Goal: Task Accomplishment & Management: Use online tool/utility

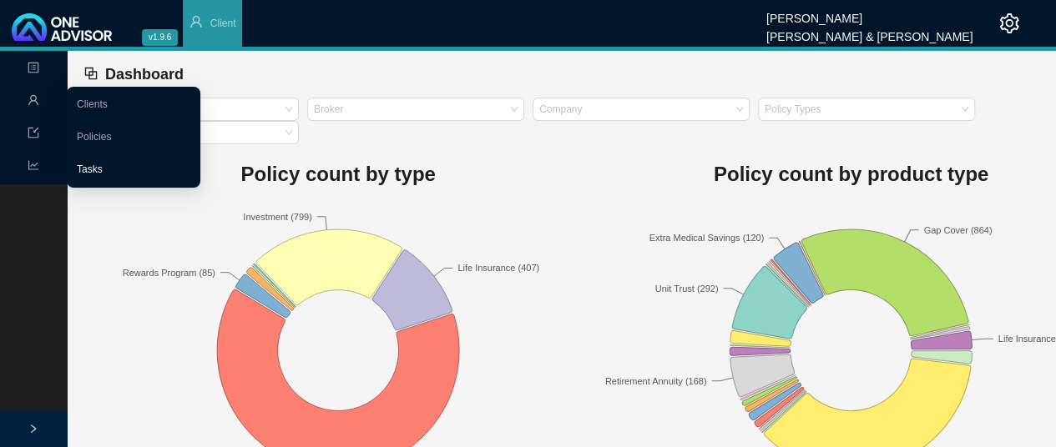
click at [86, 170] on link "Tasks" at bounding box center [90, 170] width 26 height 12
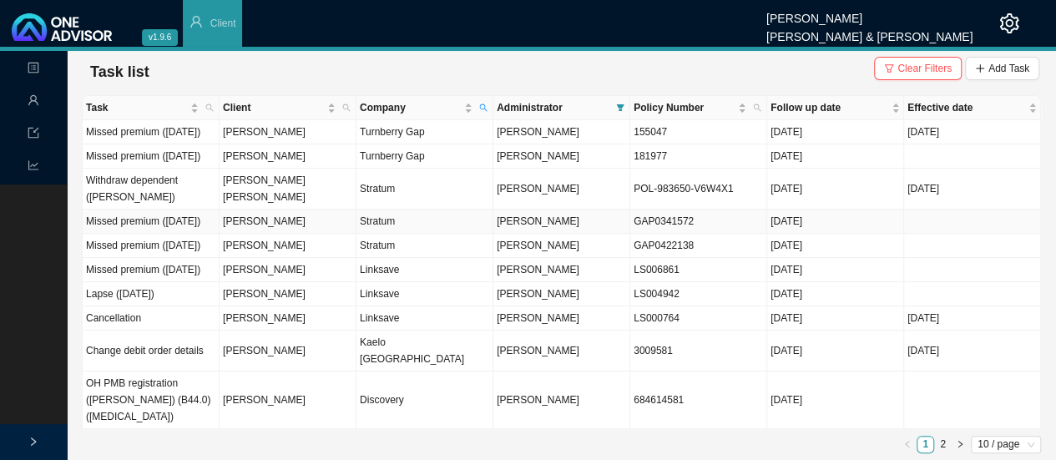
scroll to position [32, 0]
click at [959, 443] on icon "right" at bounding box center [959, 444] width 8 height 8
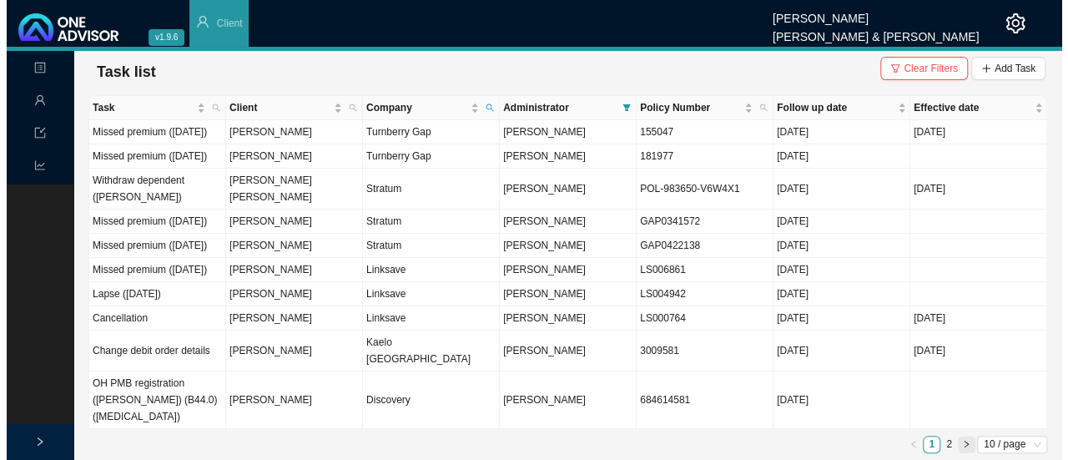
scroll to position [0, 0]
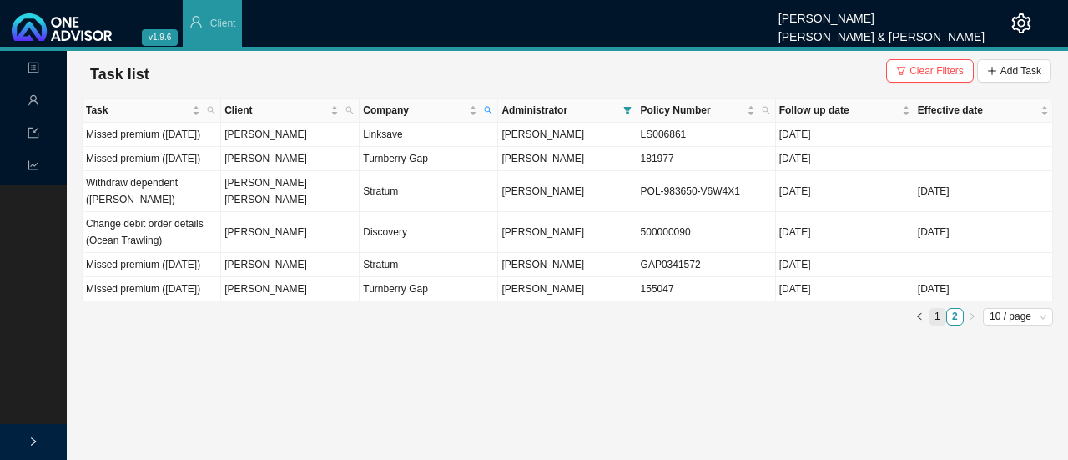
click at [935, 325] on link "1" at bounding box center [938, 317] width 16 height 16
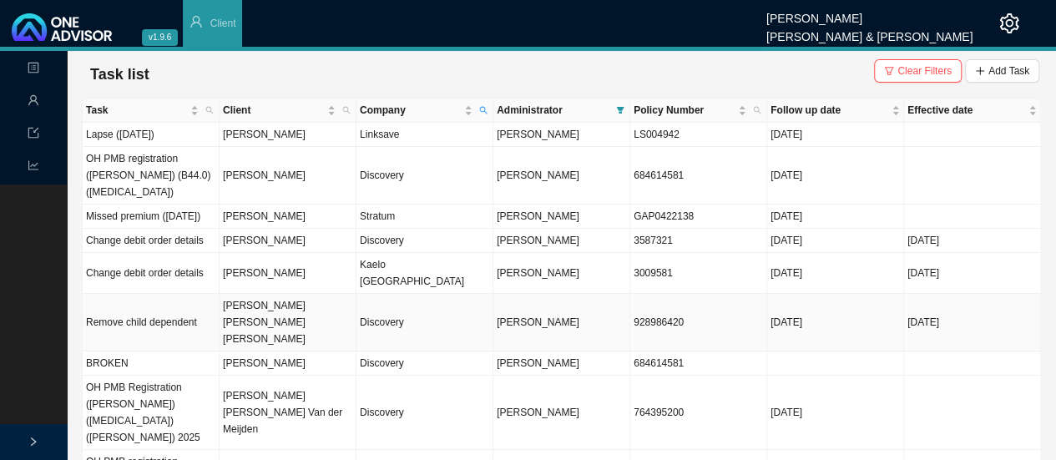
click at [190, 294] on td "Remove child dependent" at bounding box center [151, 323] width 137 height 58
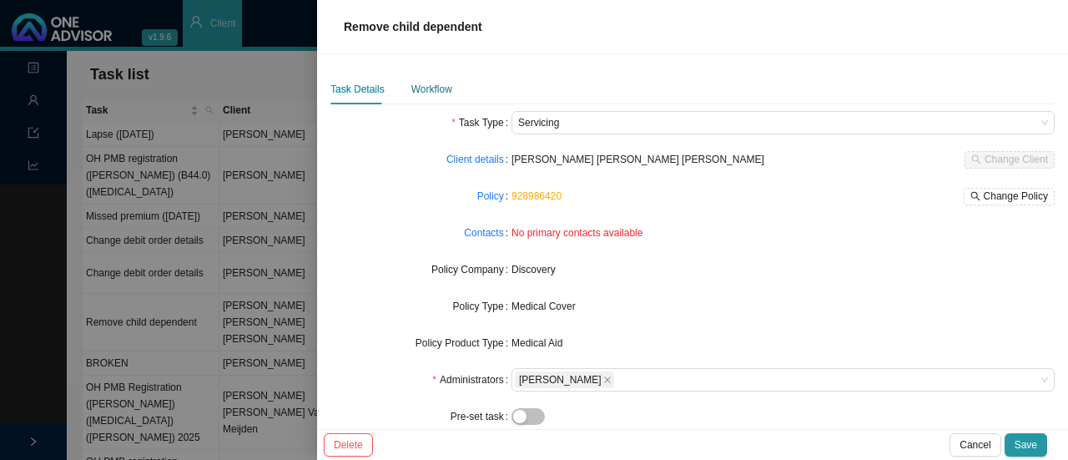
click at [420, 81] on div "Workflow" at bounding box center [431, 89] width 41 height 17
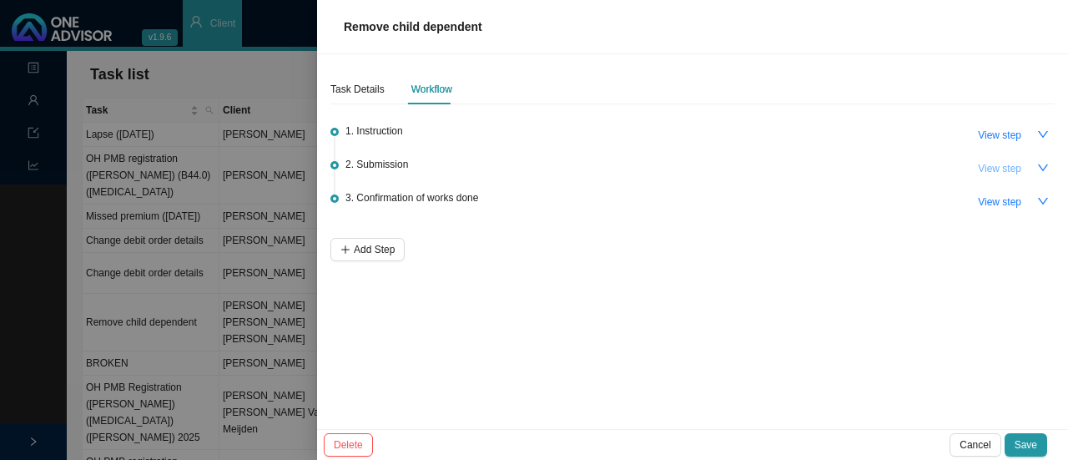
click at [989, 169] on span "View step" at bounding box center [999, 168] width 43 height 17
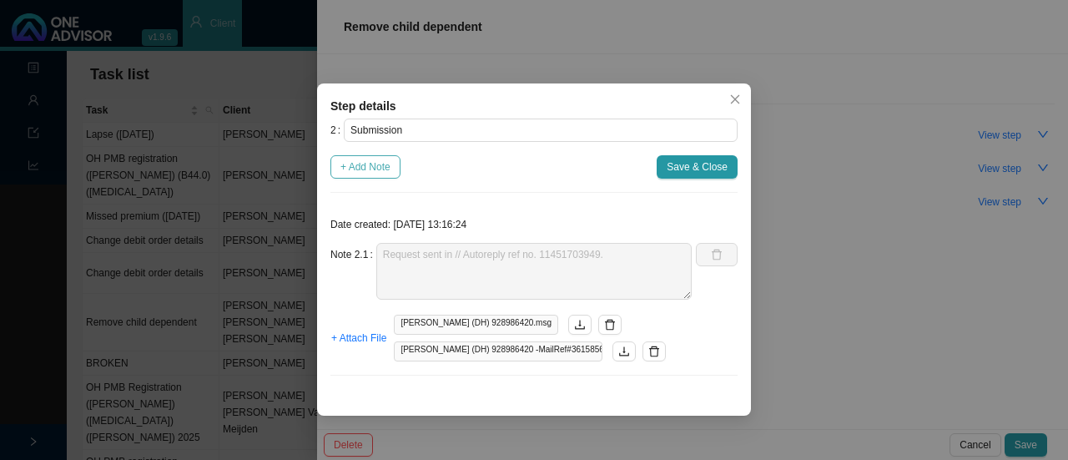
click at [345, 168] on span "+ Add Note" at bounding box center [365, 167] width 50 height 17
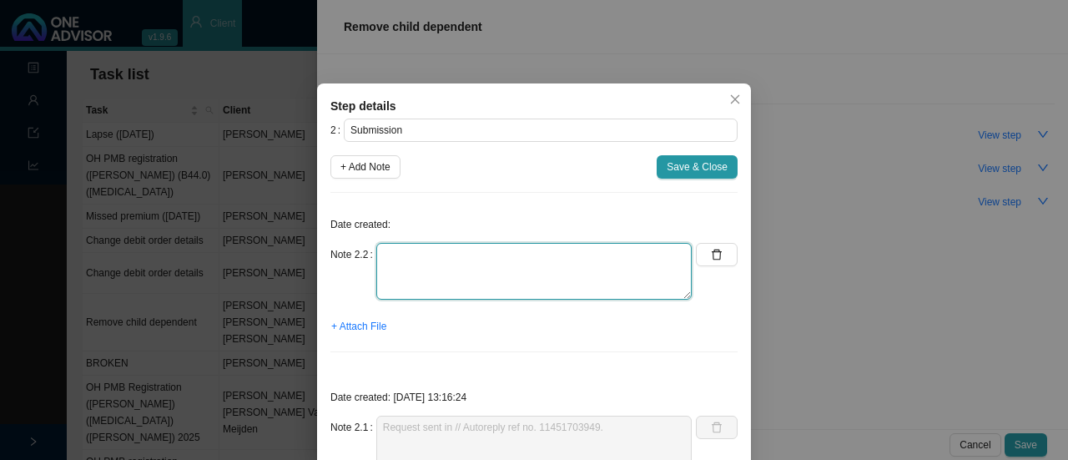
click at [415, 279] on textarea at bounding box center [533, 271] width 315 height 57
type textarea "c"
type textarea "Correspondence received - Child removed"
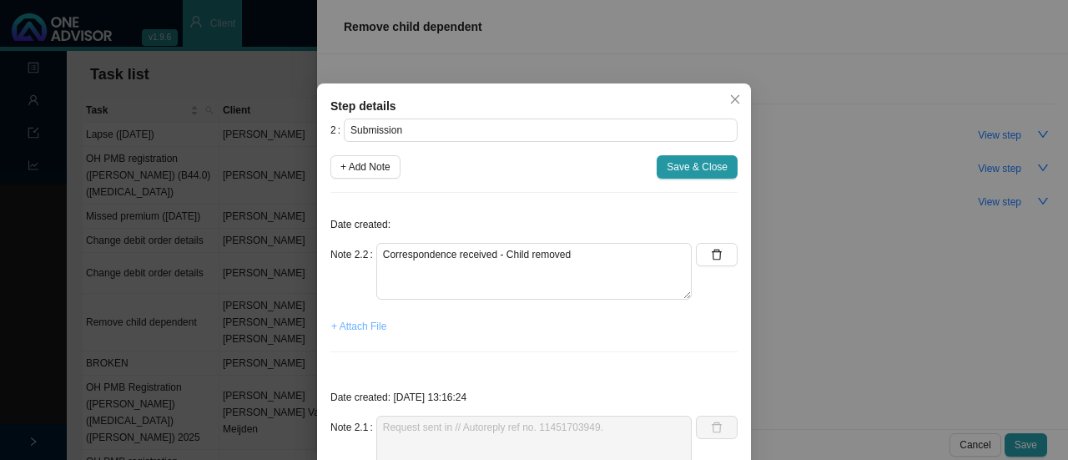
click at [360, 329] on span "+ Attach File" at bounding box center [358, 326] width 55 height 17
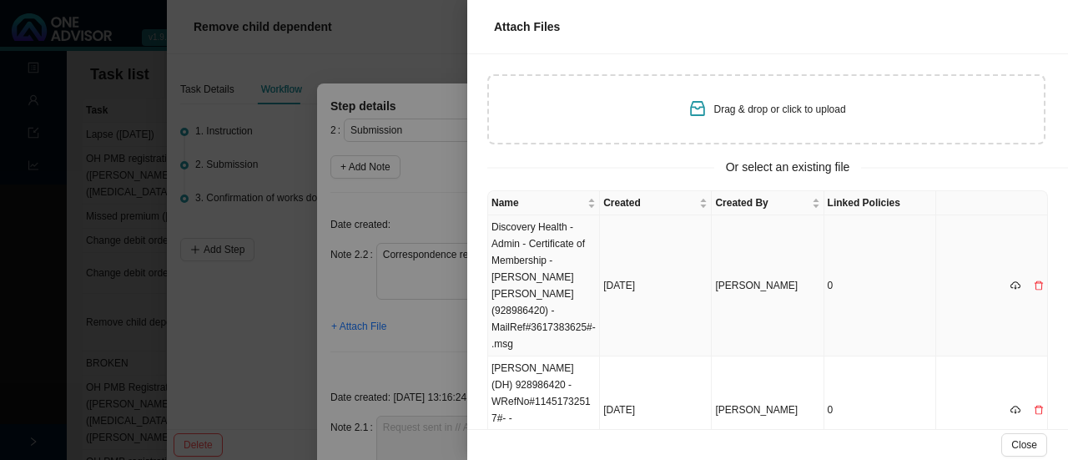
click at [531, 258] on td "Discovery Health - Admin - Certificate of Membership - [PERSON_NAME] [PERSON_NA…" at bounding box center [544, 285] width 112 height 141
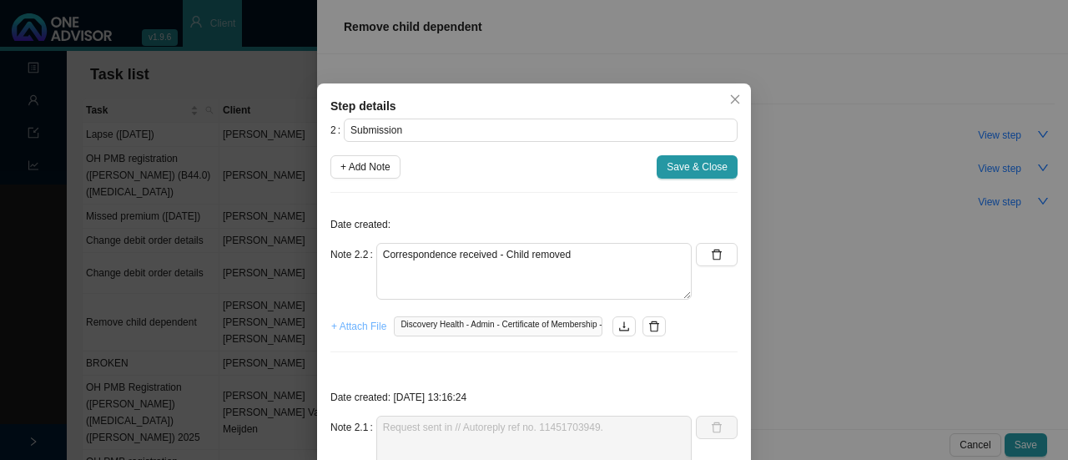
click at [349, 328] on span "+ Attach File" at bounding box center [358, 326] width 55 height 17
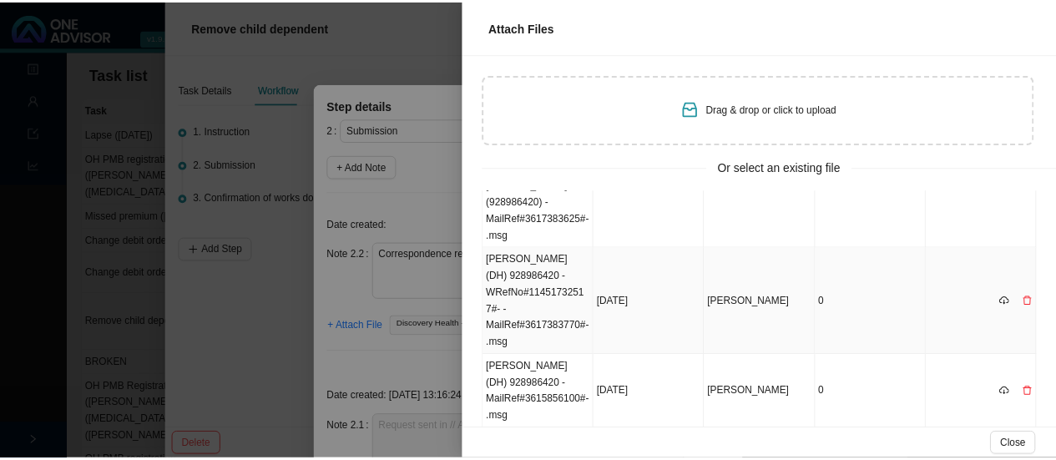
scroll to position [129, 0]
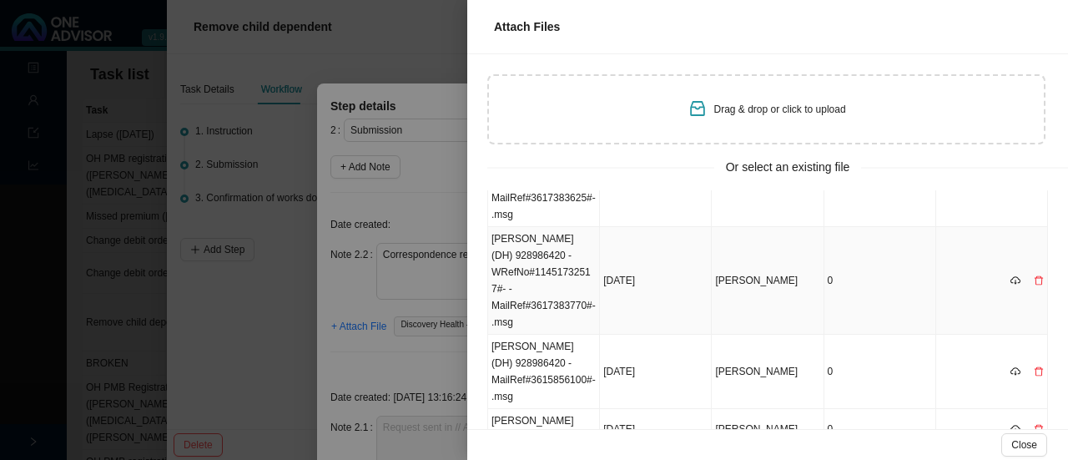
click at [545, 261] on td "[PERSON_NAME] (DH) 928986420 -WRefNo#11451732517#- -MailRef#3617383770#-.msg" at bounding box center [544, 281] width 112 height 108
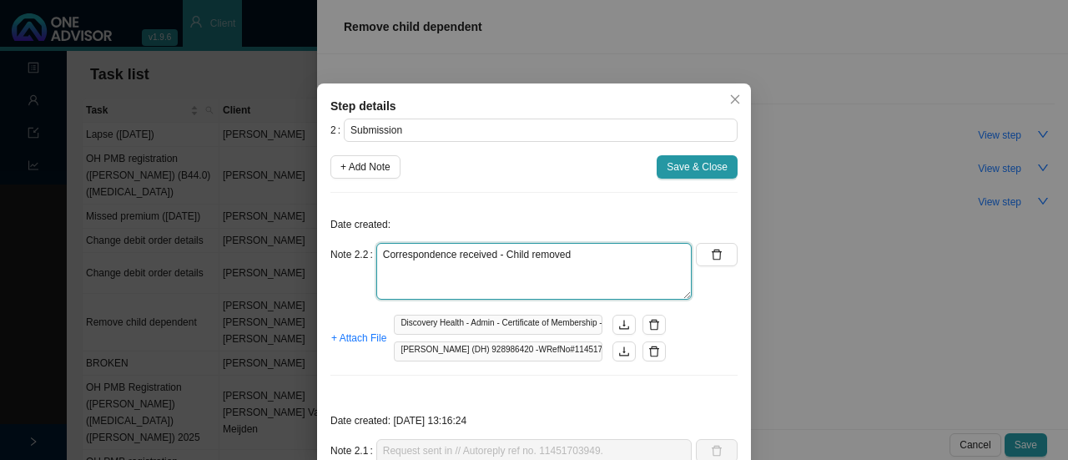
click at [597, 260] on textarea "Correspondence received - Child removed" at bounding box center [533, 271] width 315 height 57
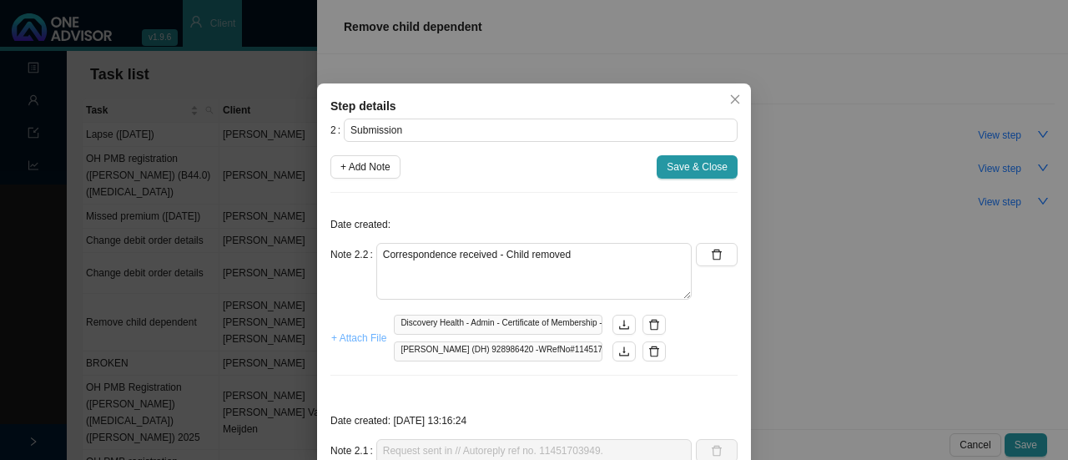
click at [355, 336] on span "+ Attach File" at bounding box center [358, 338] width 55 height 17
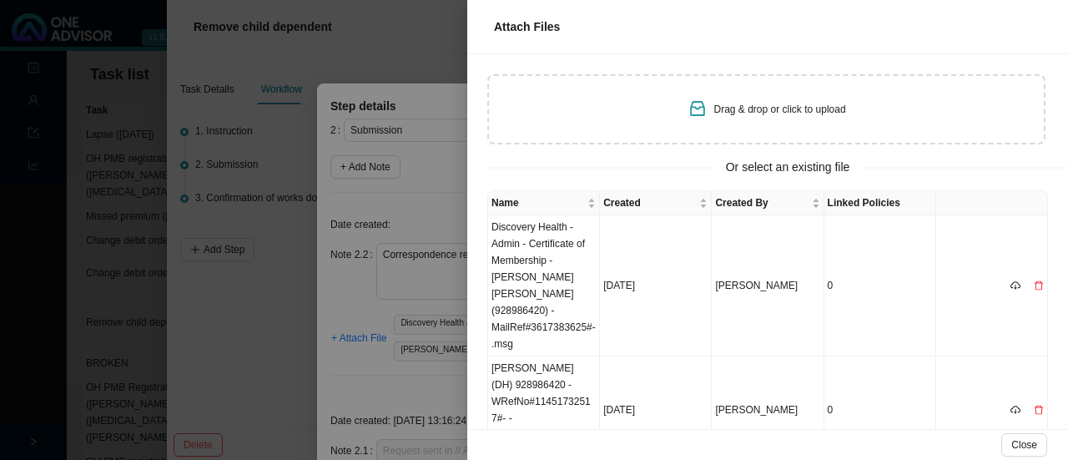
click at [748, 98] on div "Drag & drop or click to upload" at bounding box center [767, 109] width 159 height 23
type input "C:\fakepath\Correspondence.pdf"
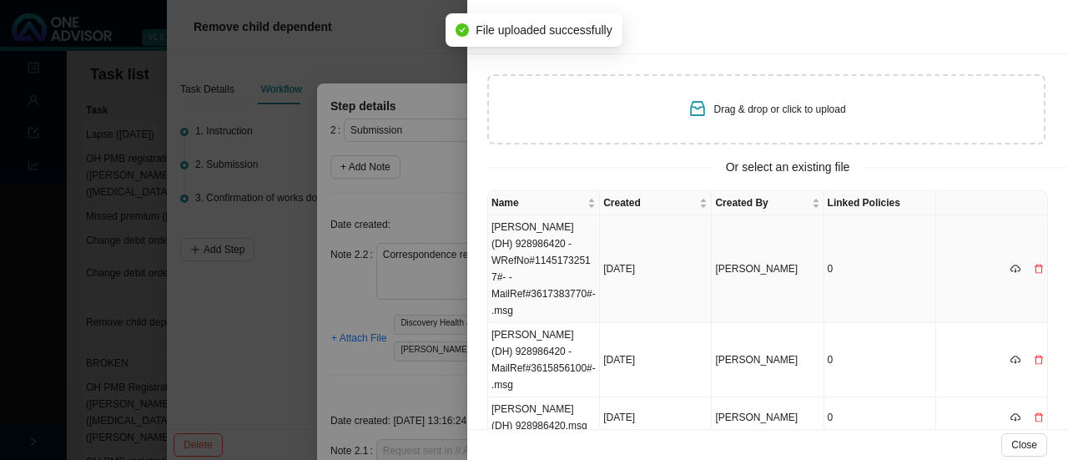
click at [529, 260] on td "[PERSON_NAME] (DH) 928986420 -WRefNo#11451732517#- -MailRef#3617383770#-.msg" at bounding box center [544, 269] width 112 height 108
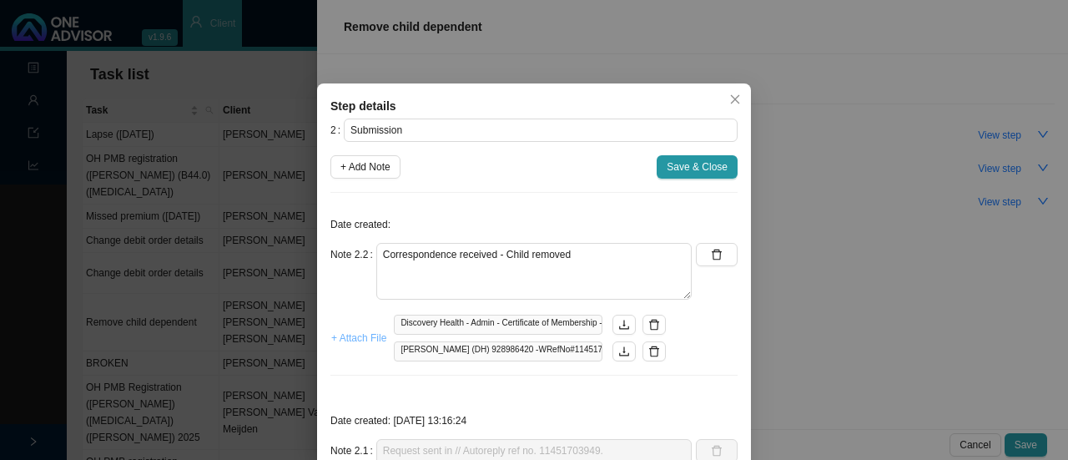
click at [355, 338] on span "+ Attach File" at bounding box center [358, 338] width 55 height 17
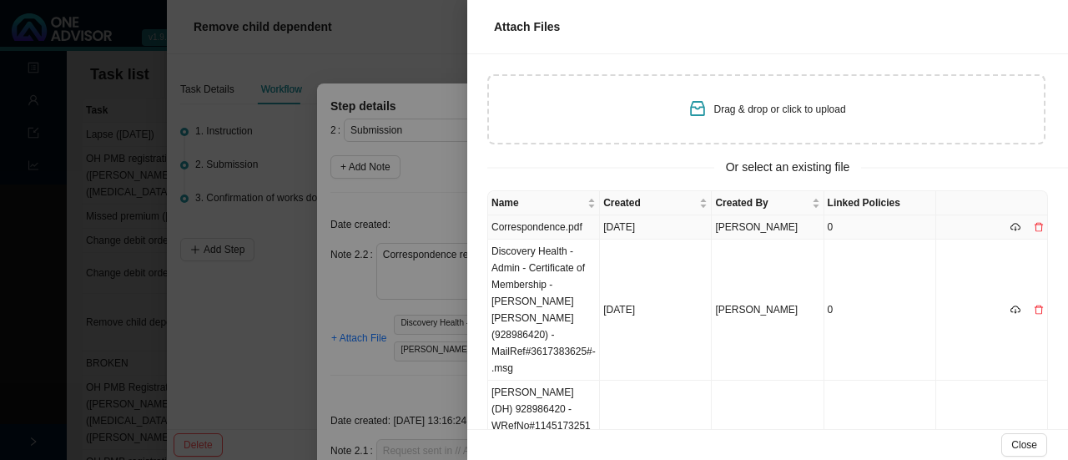
click at [563, 230] on td "Correspondence.pdf" at bounding box center [544, 227] width 112 height 24
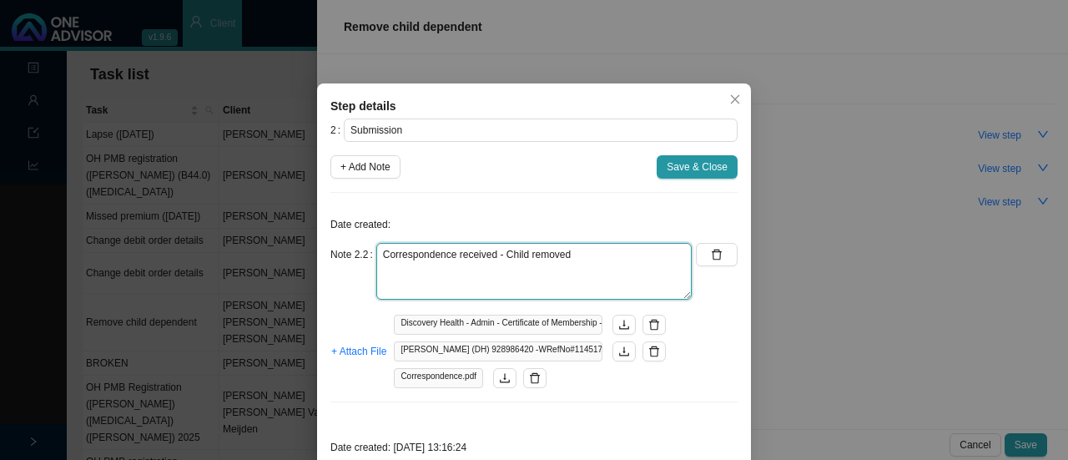
click at [589, 254] on textarea "Correspondence received - Child removed" at bounding box center [533, 271] width 315 height 57
click at [589, 254] on textarea "Correspondence received - Child removed Need to call to get passport for the ot…" at bounding box center [533, 271] width 315 height 57
click at [430, 268] on textarea "Correspondence received - Child removed. Need to call to get passport for the o…" at bounding box center [533, 271] width 315 height 57
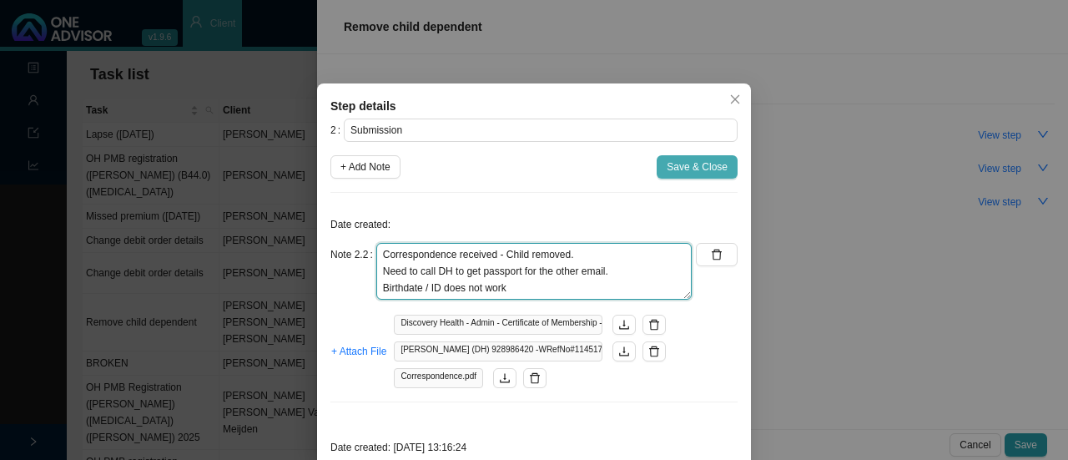
type textarea "Correspondence received - Child removed. Need to call DH to get passport for th…"
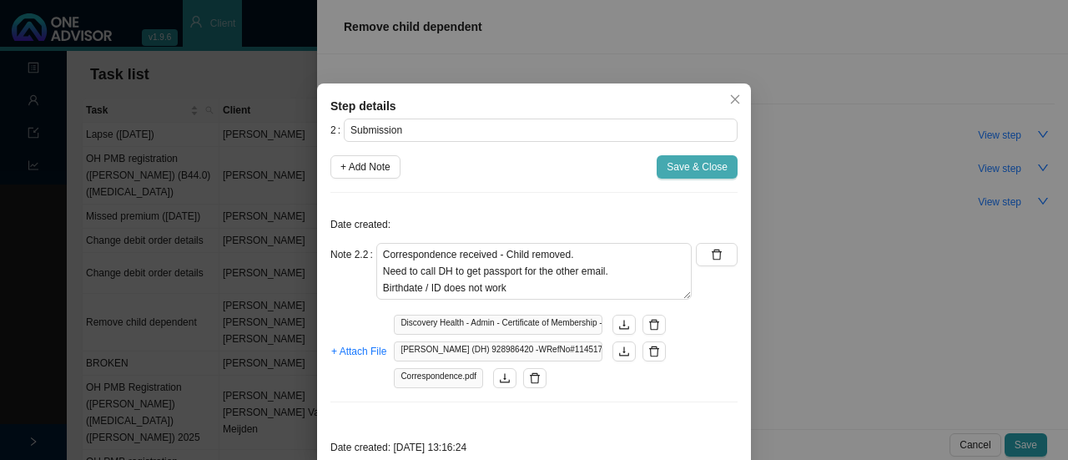
click at [670, 168] on span "Save & Close" at bounding box center [697, 167] width 61 height 17
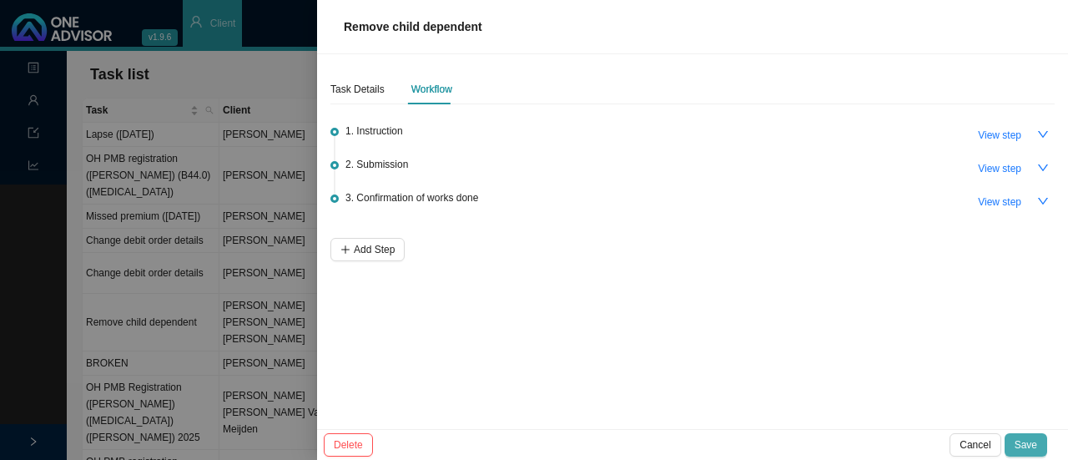
click at [1018, 445] on span "Save" at bounding box center [1026, 444] width 23 height 17
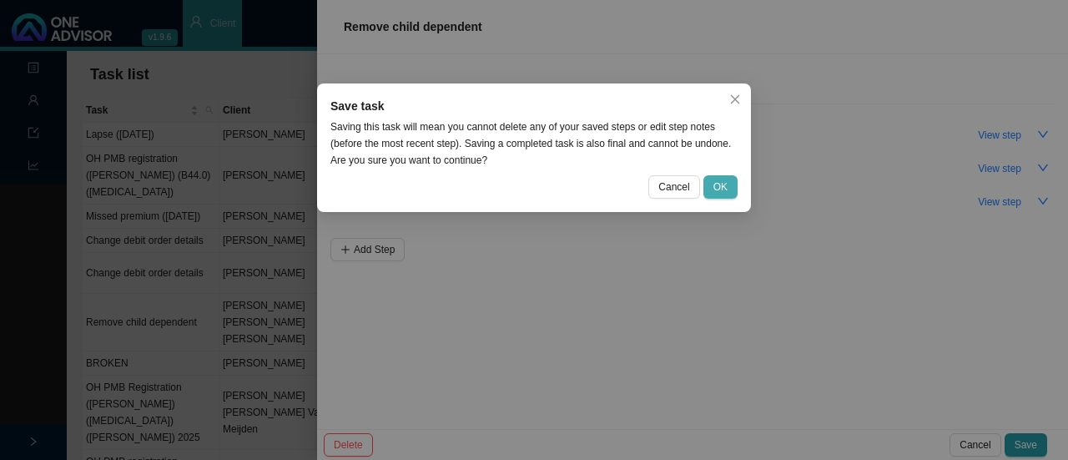
click at [723, 186] on span "OK" at bounding box center [720, 187] width 14 height 17
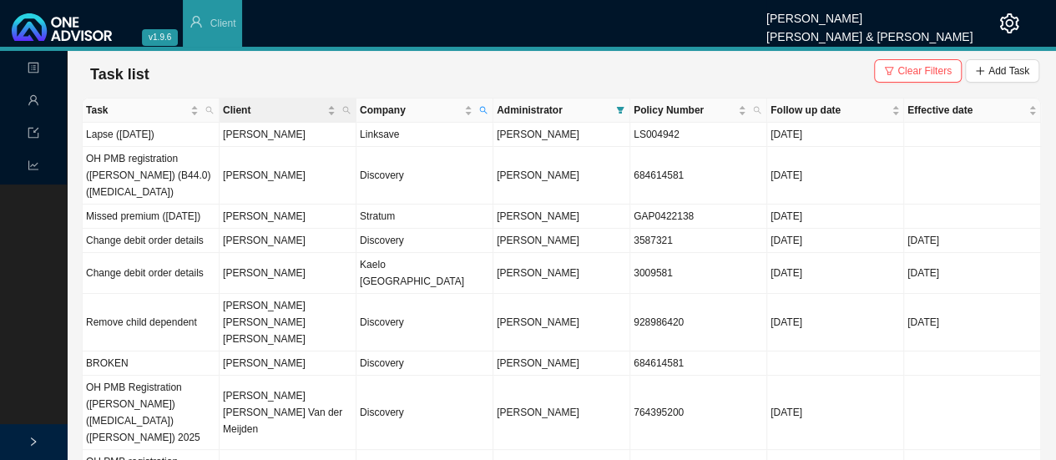
click at [250, 100] on th "Client" at bounding box center [287, 110] width 137 height 24
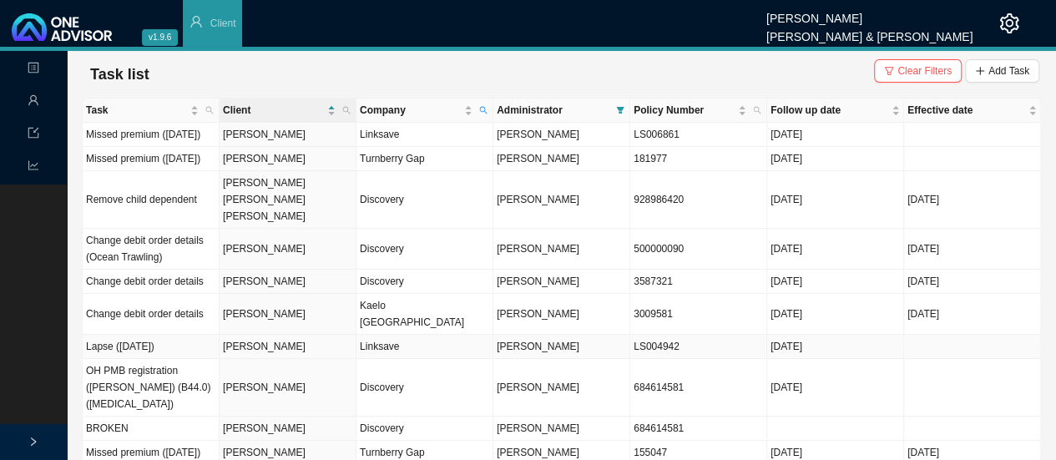
scroll to position [15, 0]
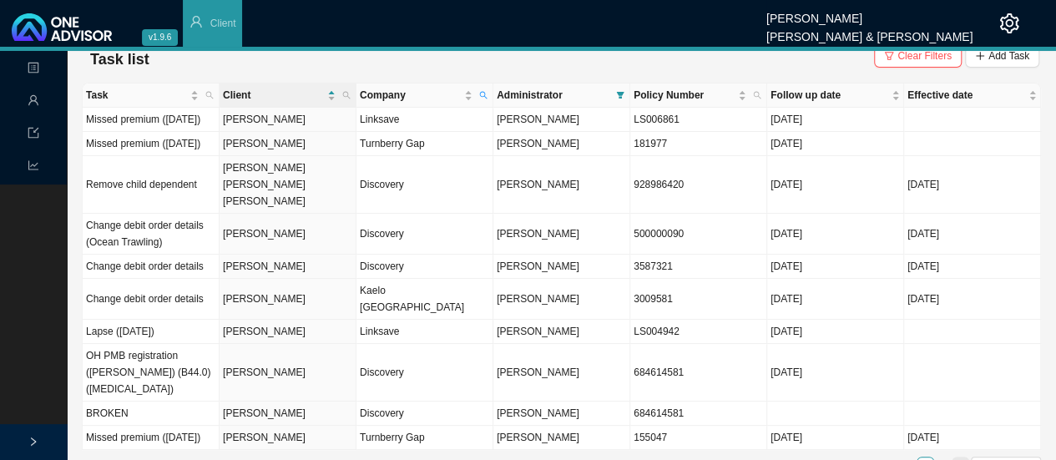
click at [960, 459] on icon "right" at bounding box center [959, 465] width 8 height 8
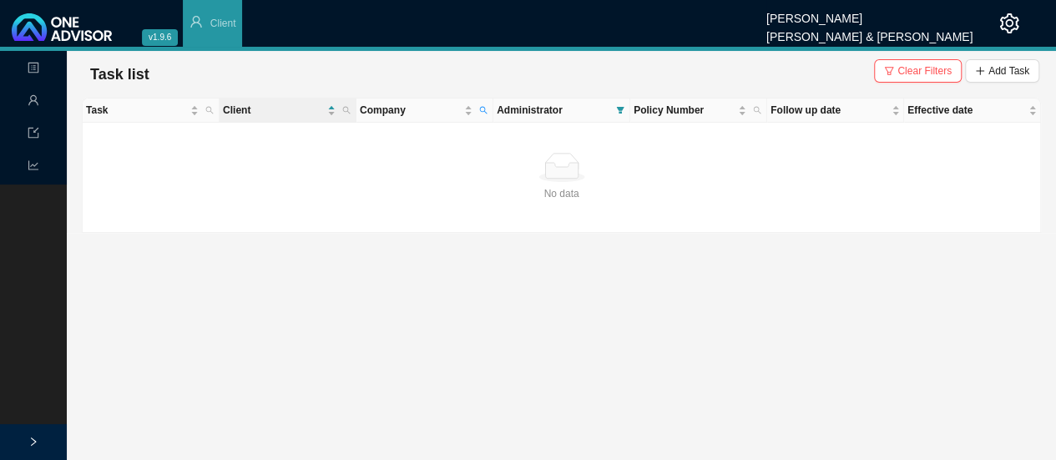
scroll to position [0, 0]
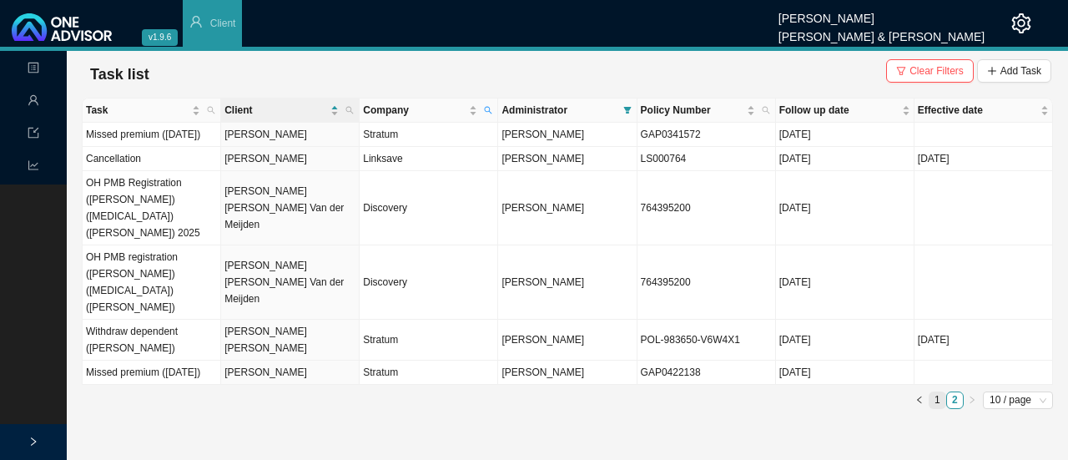
click at [936, 392] on link "1" at bounding box center [938, 400] width 16 height 16
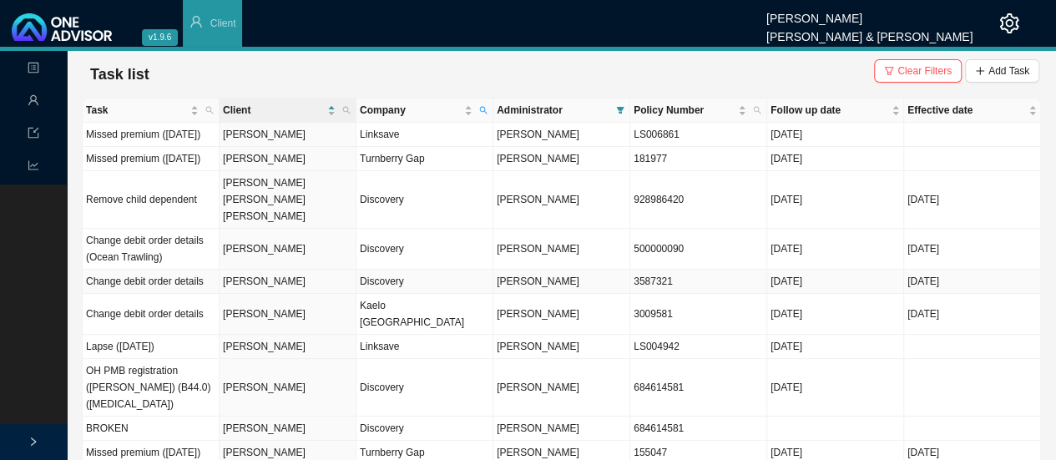
click at [243, 281] on td "[PERSON_NAME]" at bounding box center [287, 282] width 137 height 24
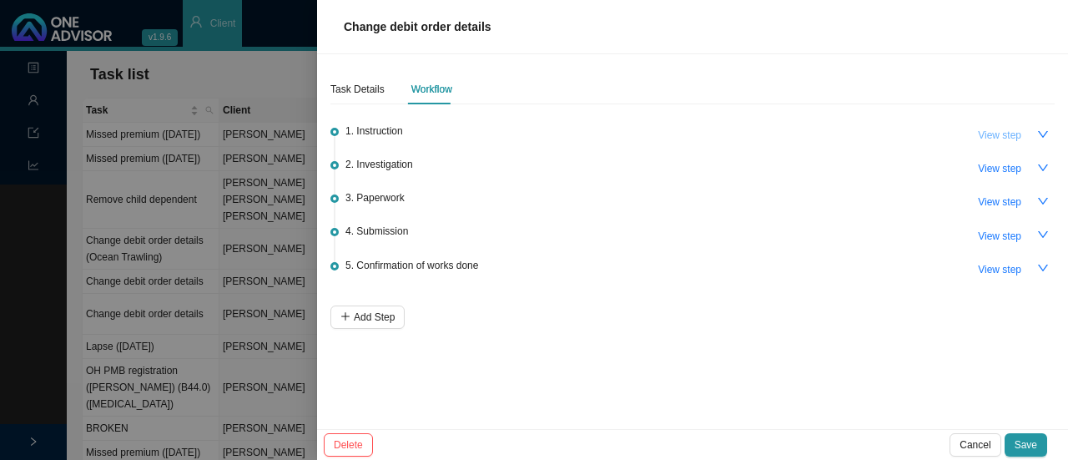
click at [996, 133] on span "View step" at bounding box center [999, 135] width 43 height 17
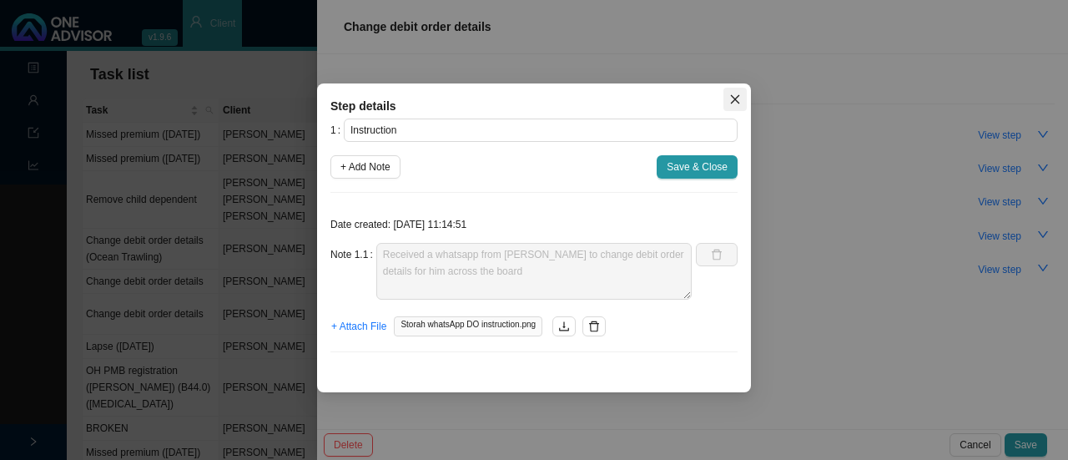
click at [738, 100] on icon "close" at bounding box center [735, 99] width 12 height 12
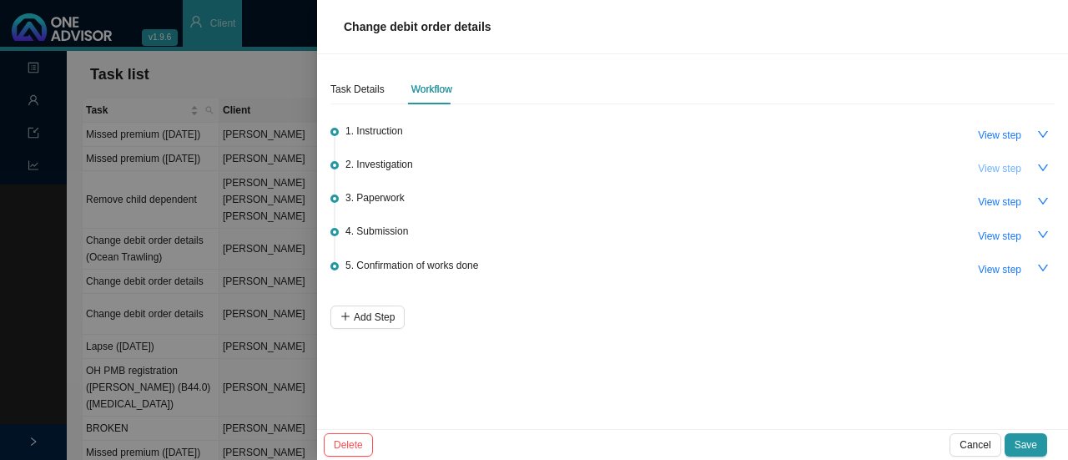
click at [1001, 168] on span "View step" at bounding box center [999, 168] width 43 height 17
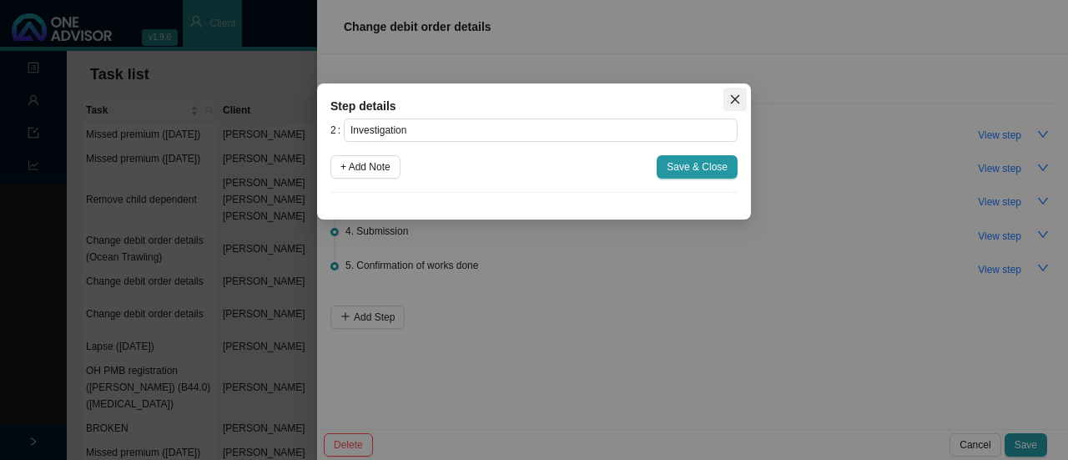
click at [732, 100] on icon "close" at bounding box center [735, 99] width 12 height 12
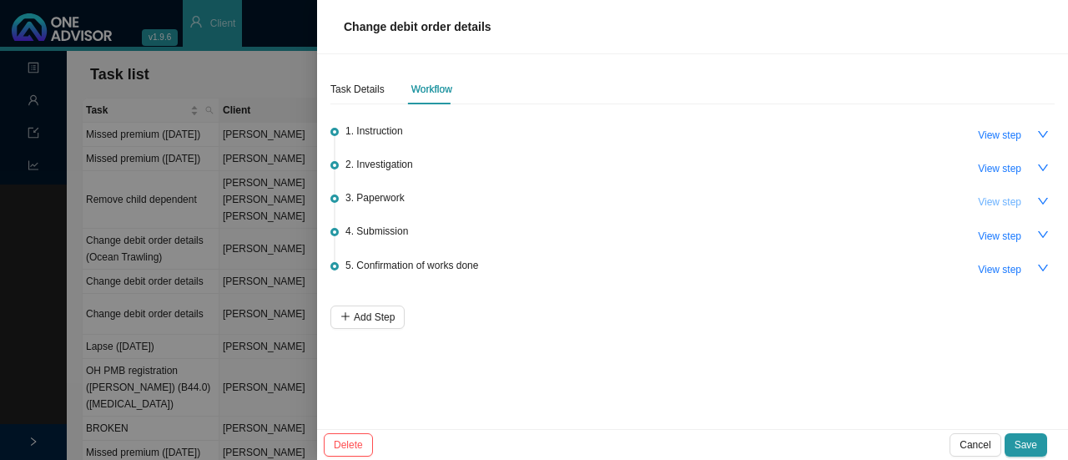
click at [1012, 199] on span "View step" at bounding box center [999, 202] width 43 height 17
type input "Paperwork"
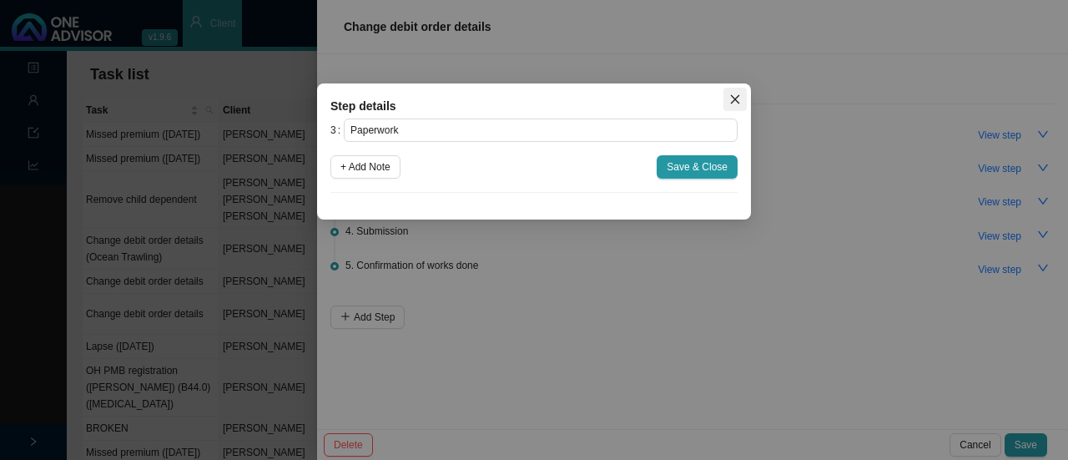
click at [738, 99] on icon "close" at bounding box center [735, 99] width 12 height 12
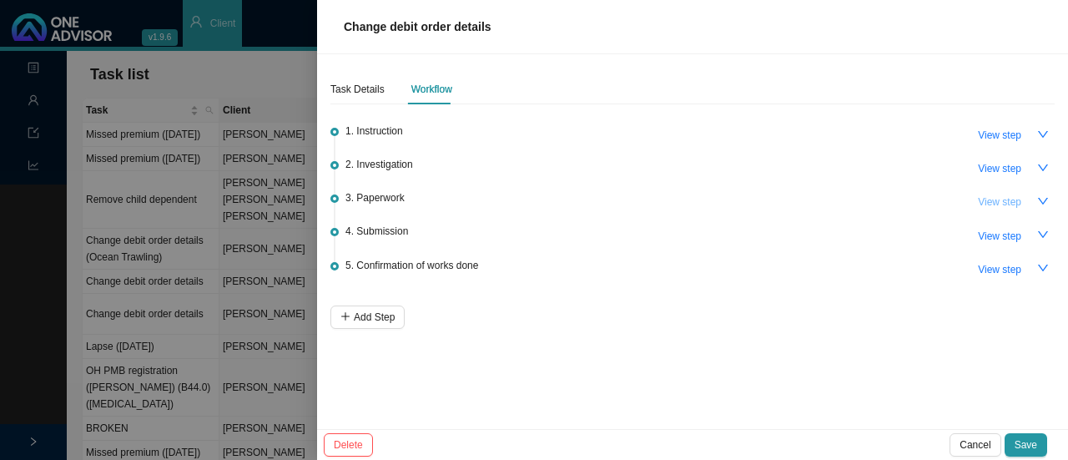
click at [997, 206] on span "View step" at bounding box center [999, 202] width 43 height 17
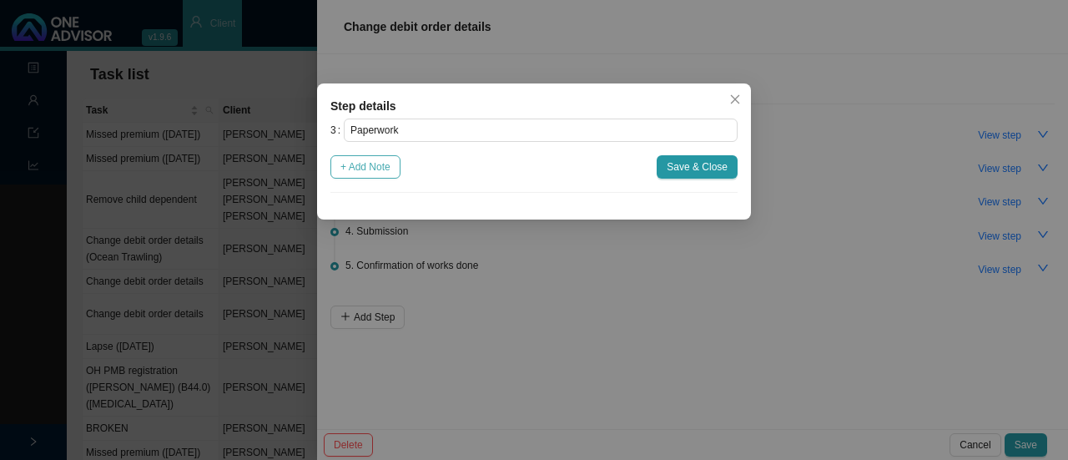
click at [367, 164] on span "+ Add Note" at bounding box center [365, 167] width 50 height 17
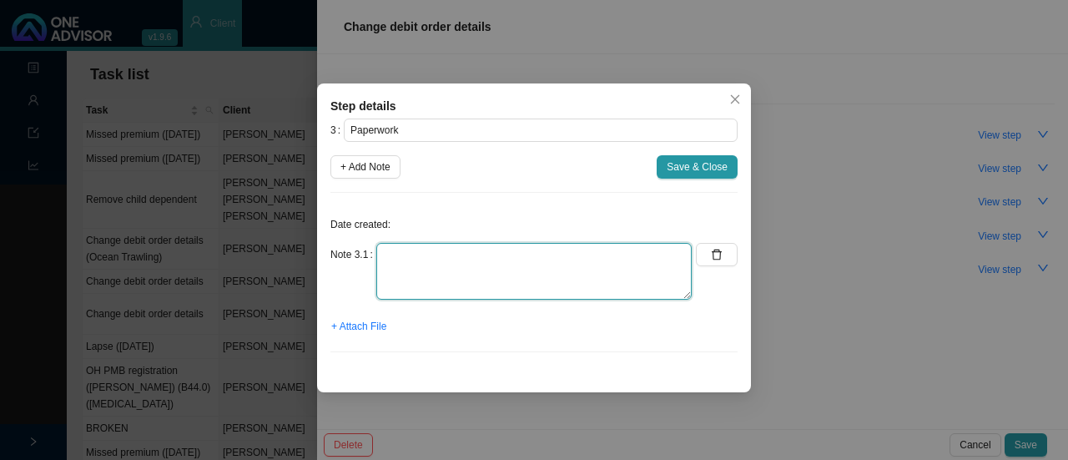
click at [404, 265] on textarea at bounding box center [533, 271] width 315 height 57
type textarea "V"
type textarea "Bank details received"
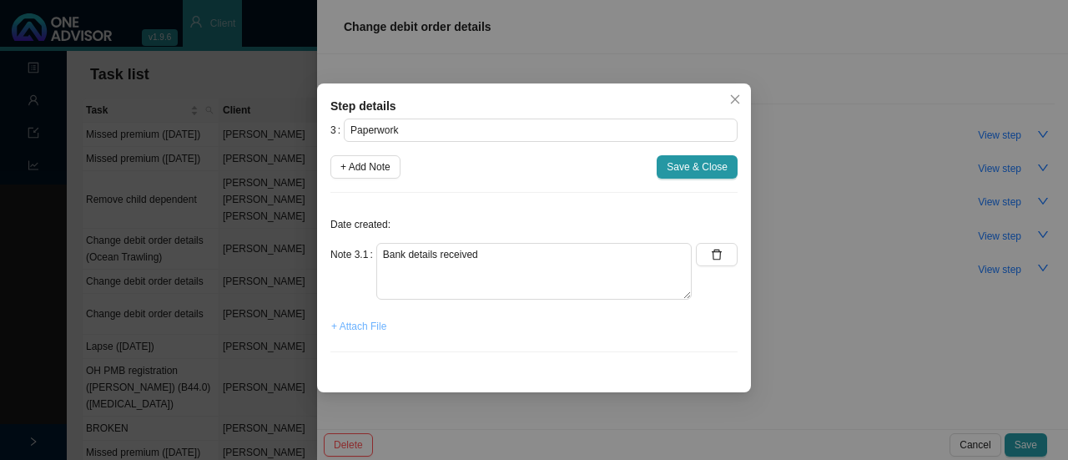
click at [367, 325] on span "+ Attach File" at bounding box center [358, 326] width 55 height 17
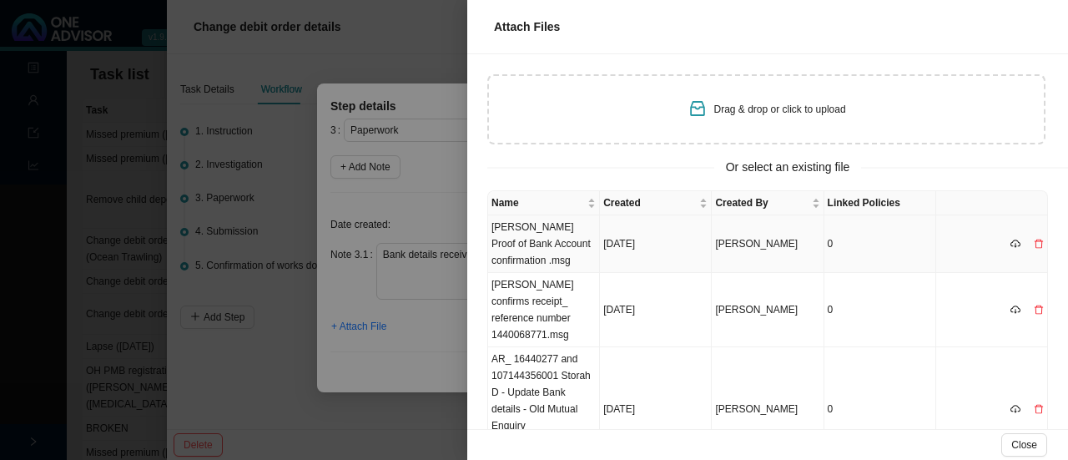
click at [532, 236] on td "[PERSON_NAME] Proof of Bank Account confirmation .msg" at bounding box center [544, 244] width 112 height 58
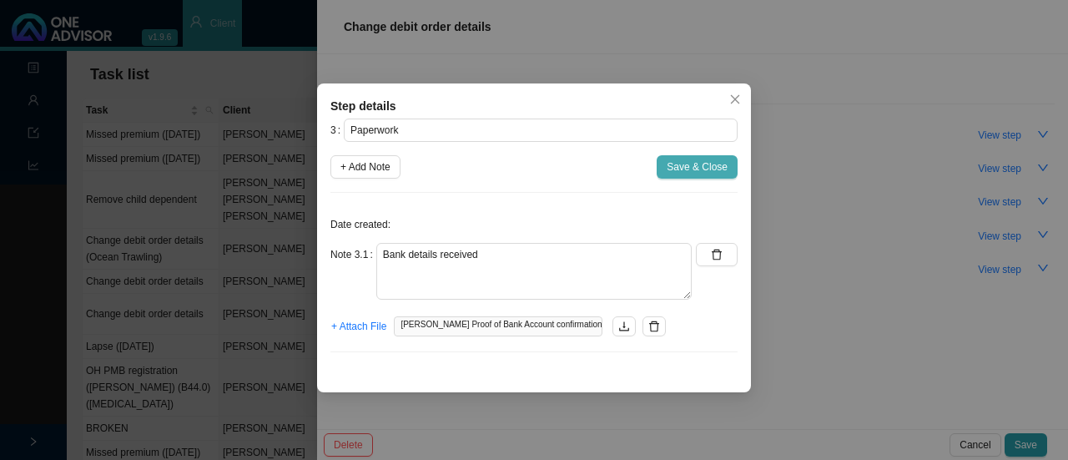
click at [693, 169] on span "Save & Close" at bounding box center [697, 167] width 61 height 17
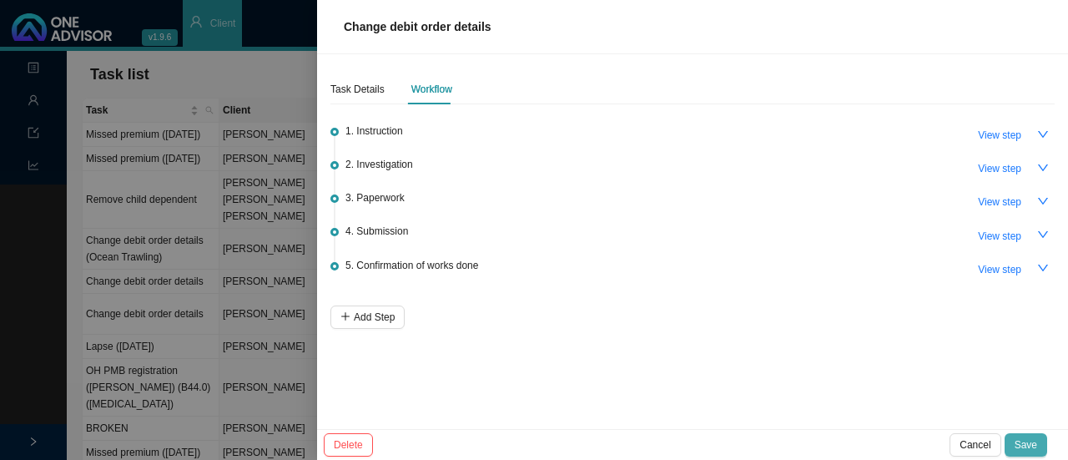
click at [1021, 441] on span "Save" at bounding box center [1026, 444] width 23 height 17
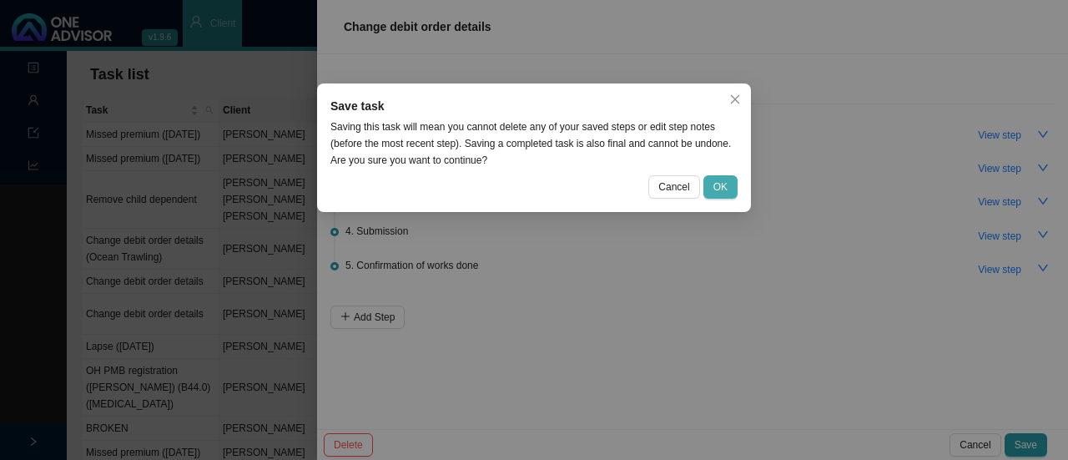
click at [723, 186] on span "OK" at bounding box center [720, 187] width 14 height 17
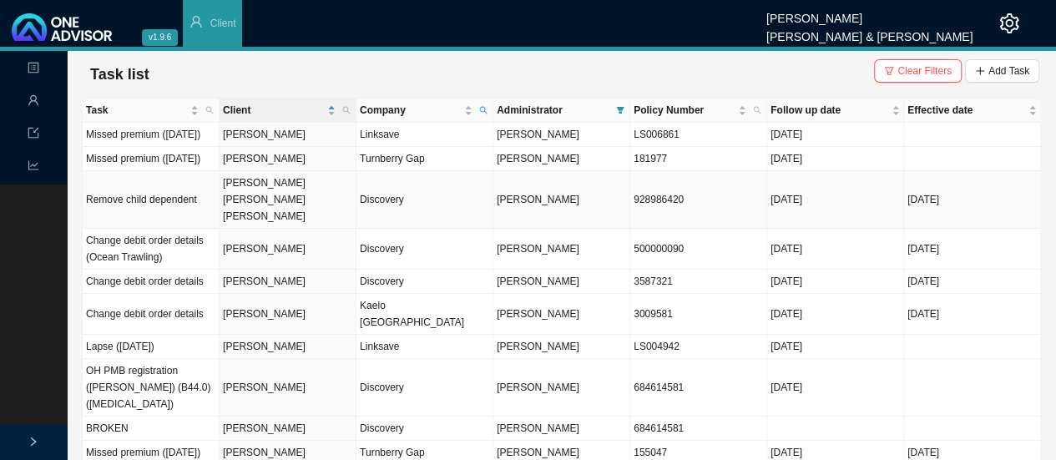
scroll to position [15, 0]
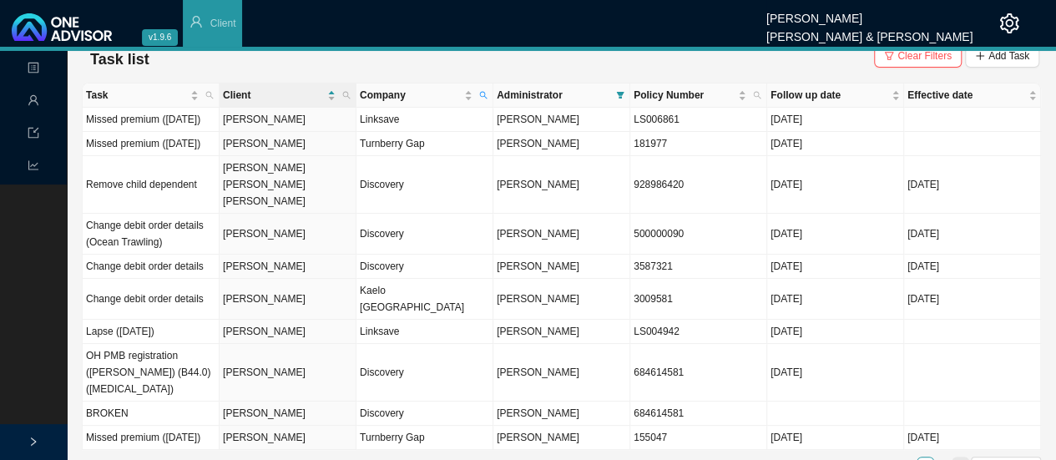
click at [955, 459] on icon "right" at bounding box center [959, 465] width 8 height 8
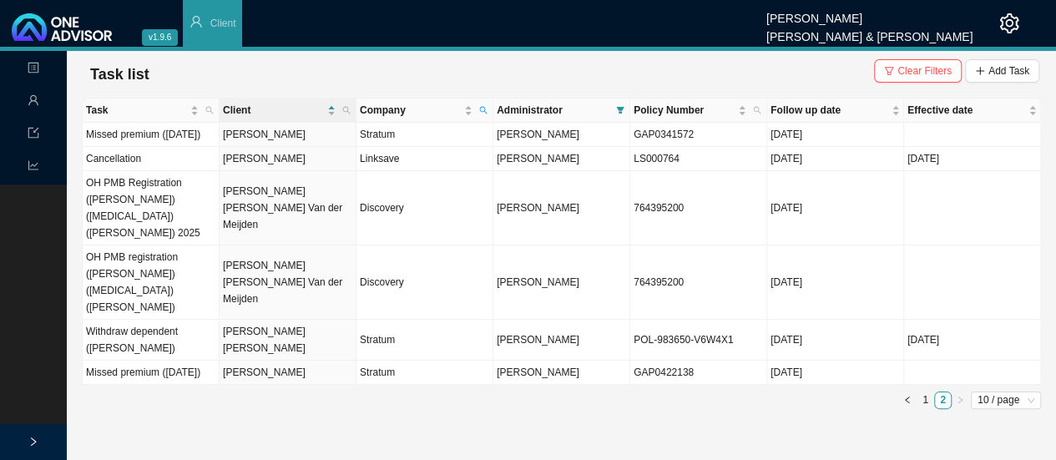
scroll to position [0, 0]
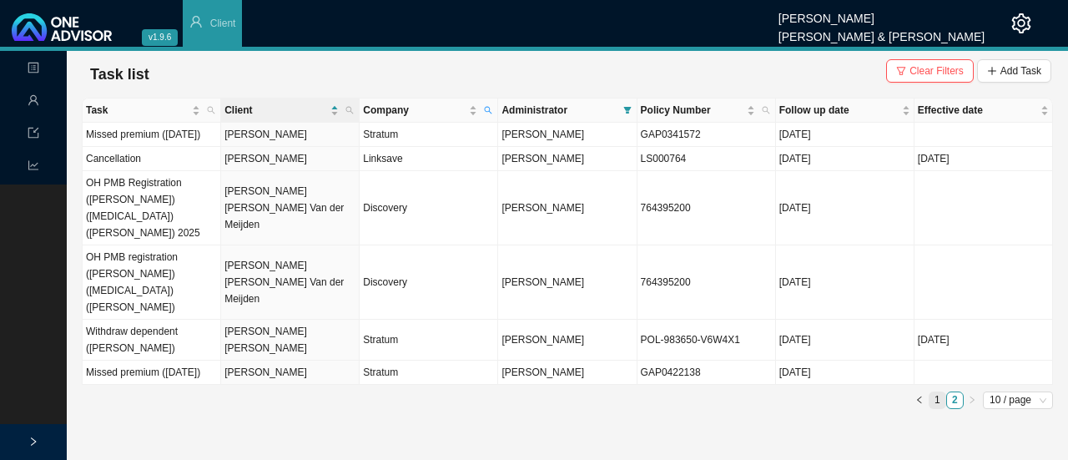
click at [935, 392] on link "1" at bounding box center [938, 400] width 16 height 16
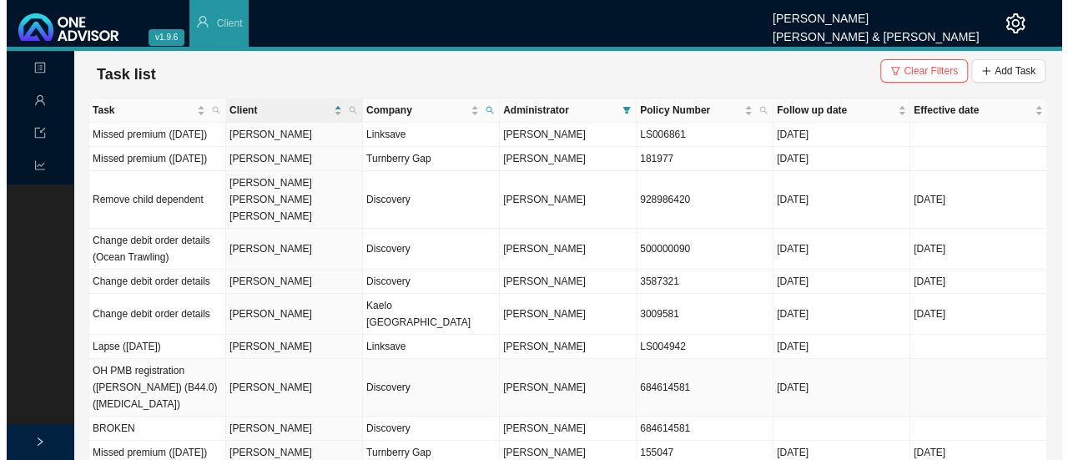
scroll to position [15, 0]
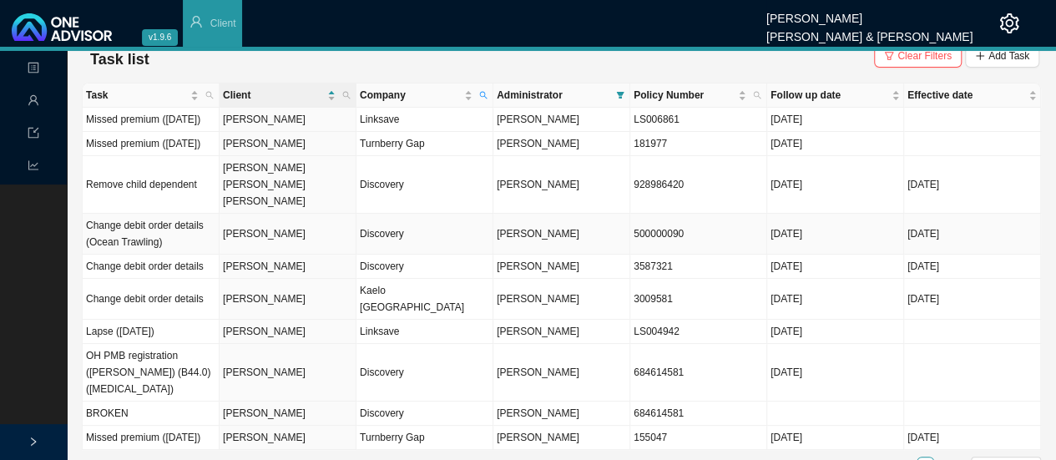
click at [280, 230] on td "[PERSON_NAME]" at bounding box center [287, 234] width 137 height 41
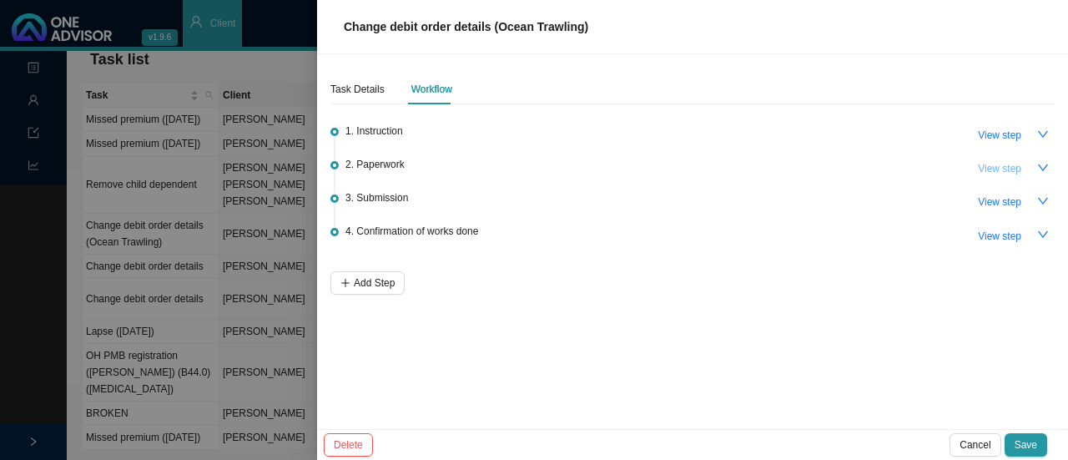
click at [1003, 167] on span "View step" at bounding box center [999, 168] width 43 height 17
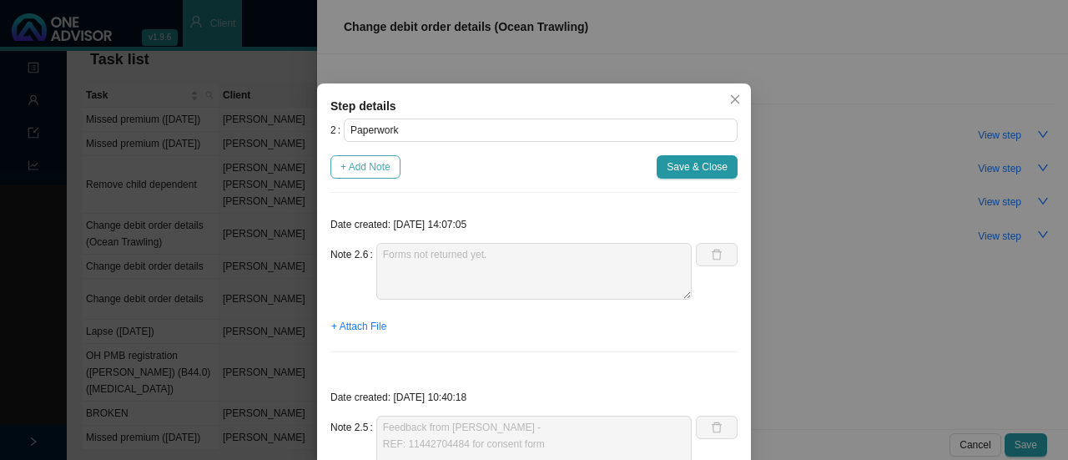
click at [370, 173] on span "+ Add Note" at bounding box center [365, 167] width 50 height 17
type textarea "Forms not returned yet."
type textarea "Feedback from [PERSON_NAME] - REF: 11442704484 for consent form"
type textarea "Verbal feedback from [PERSON_NAME] - Changes to be effective [DATE]."
type textarea "Emailed [PERSON_NAME] requesting a copy of ID."
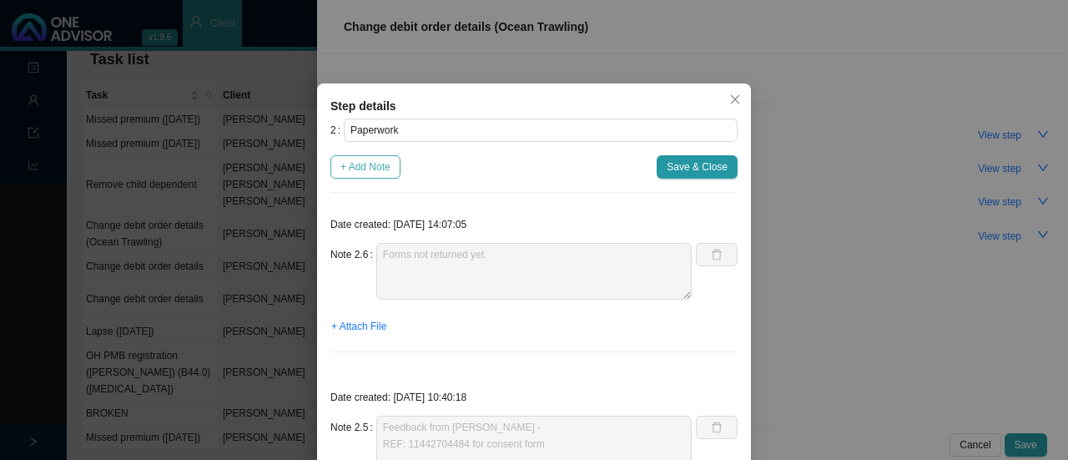
type textarea "Received signed form back. The form is signed digitally which is probably going…"
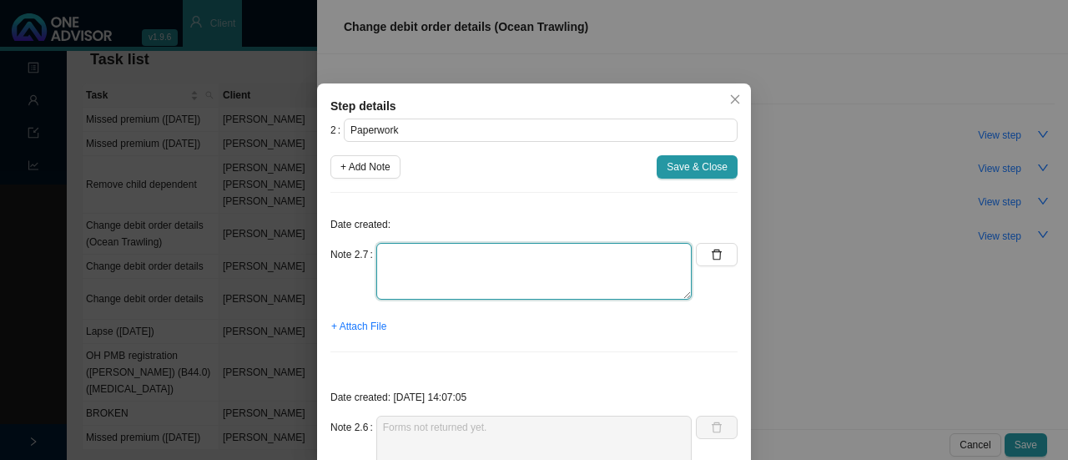
click at [412, 270] on textarea at bounding box center [533, 271] width 315 height 57
type textarea "Forms returned"
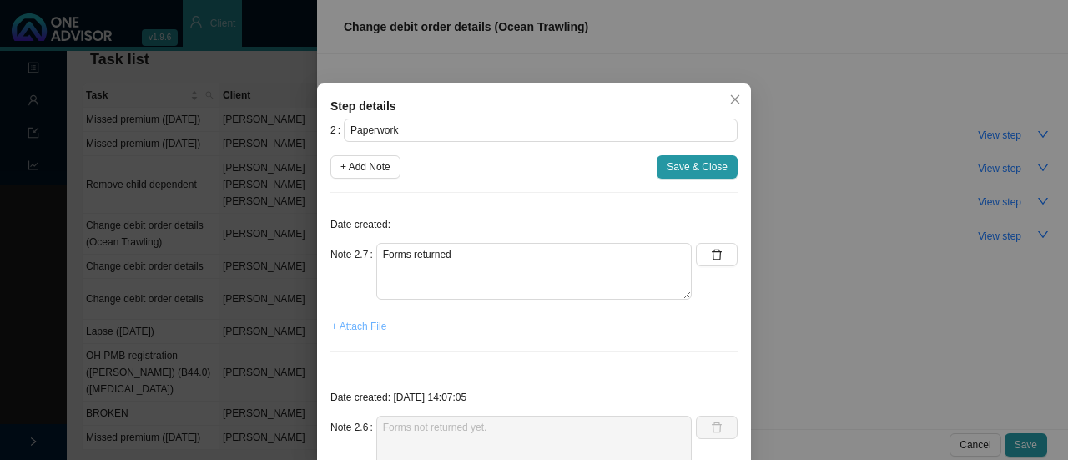
click at [361, 320] on span "+ Attach File" at bounding box center [358, 326] width 55 height 17
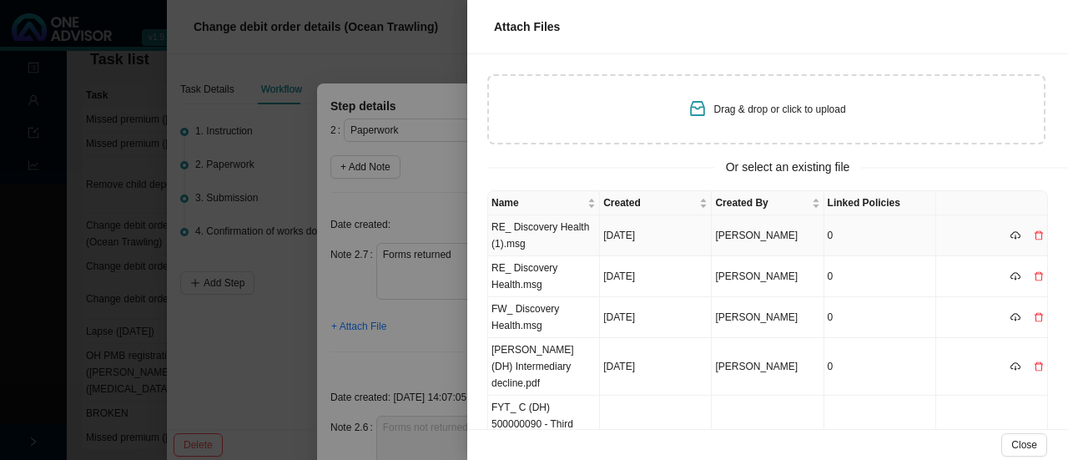
click at [530, 236] on td "RE_ Discovery Health (1).msg" at bounding box center [544, 235] width 112 height 41
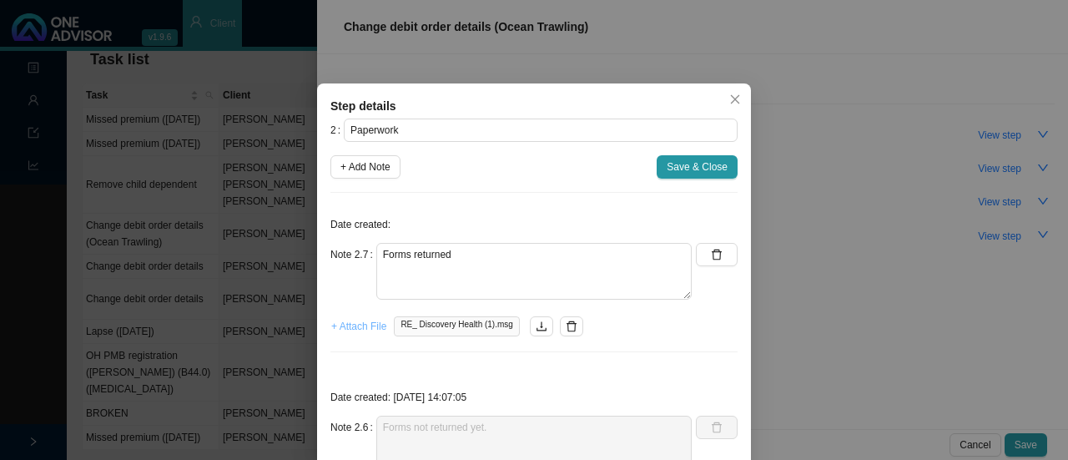
click at [354, 328] on span "+ Attach File" at bounding box center [358, 326] width 55 height 17
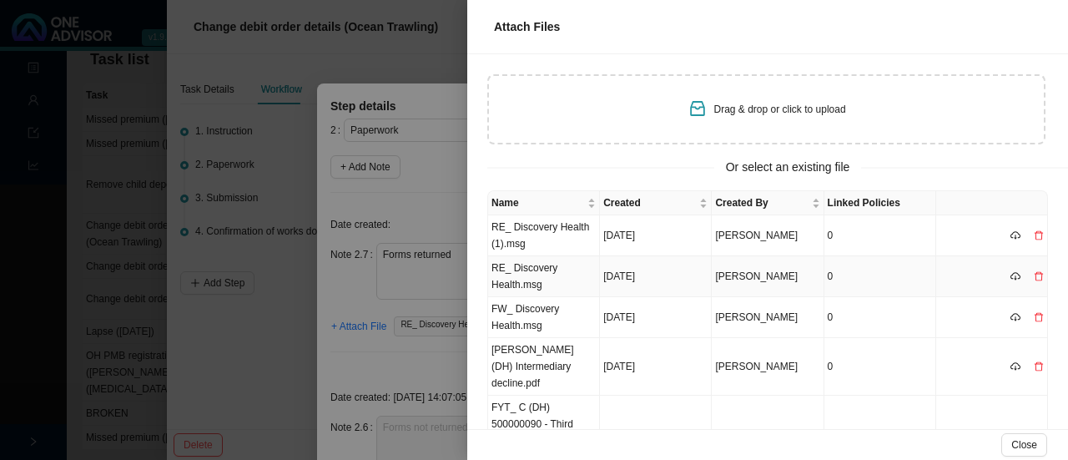
click at [532, 284] on td "RE_ Discovery Health.msg" at bounding box center [544, 276] width 112 height 41
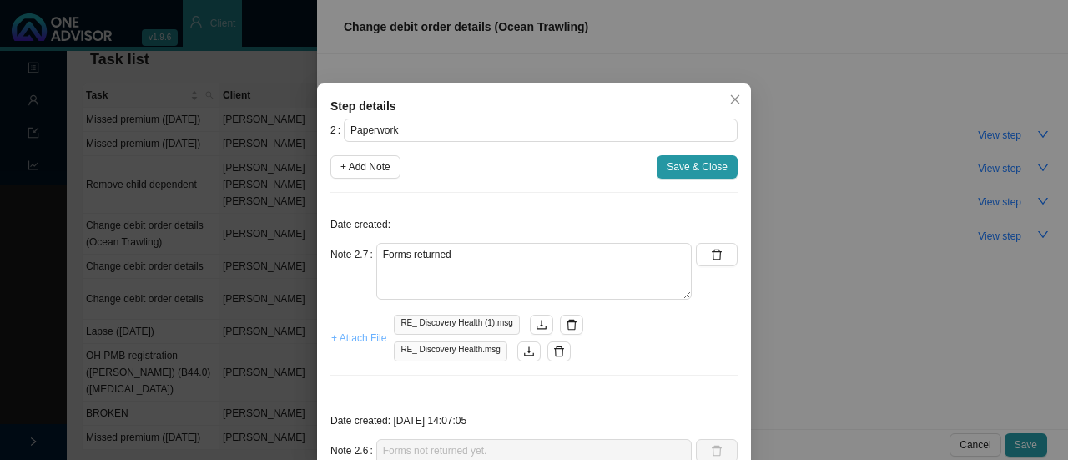
click at [350, 335] on span "+ Attach File" at bounding box center [358, 338] width 55 height 17
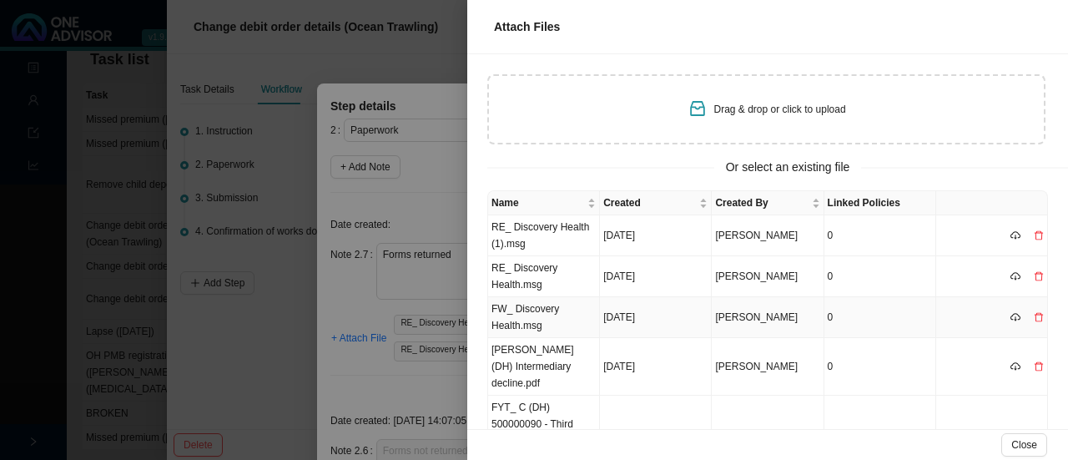
click at [521, 321] on td "FW_ Discovery Health.msg" at bounding box center [544, 317] width 112 height 41
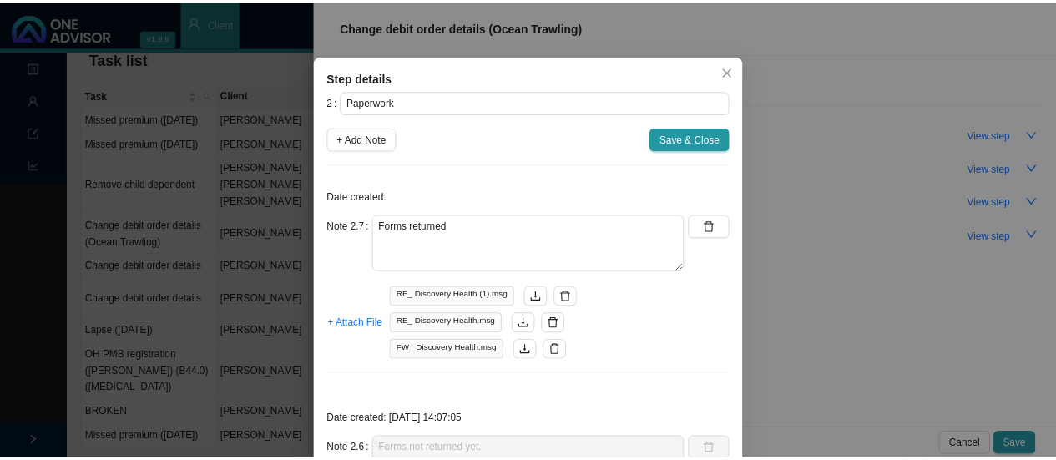
scroll to position [26, 0]
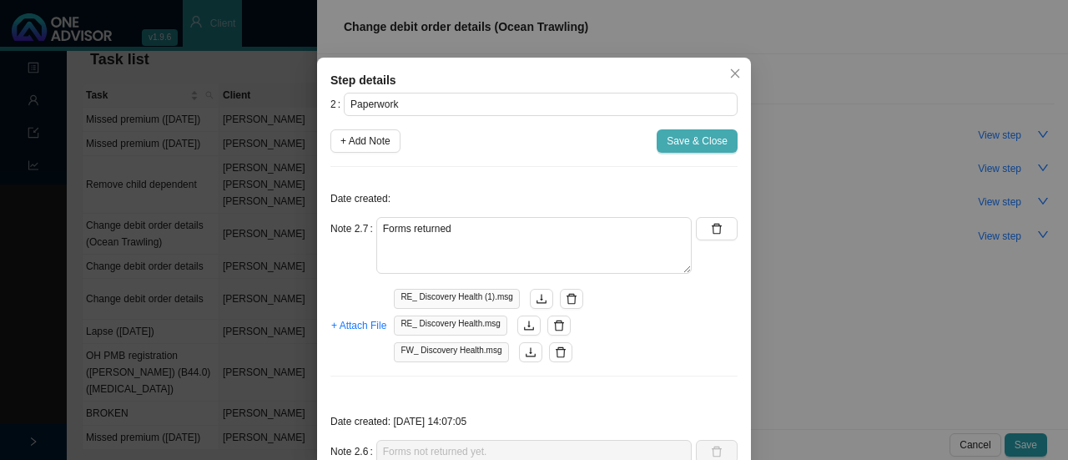
click at [698, 146] on span "Save & Close" at bounding box center [697, 141] width 61 height 17
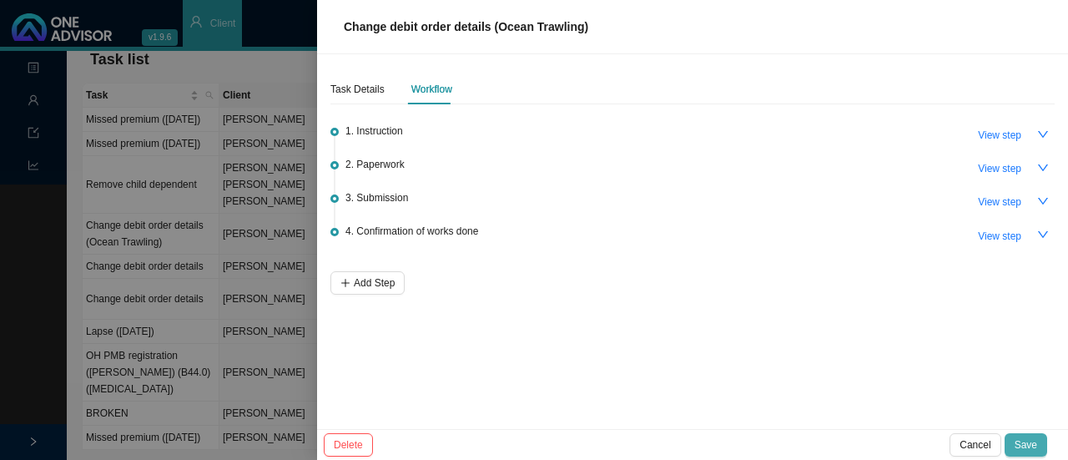
click at [1025, 450] on span "Save" at bounding box center [1026, 444] width 23 height 17
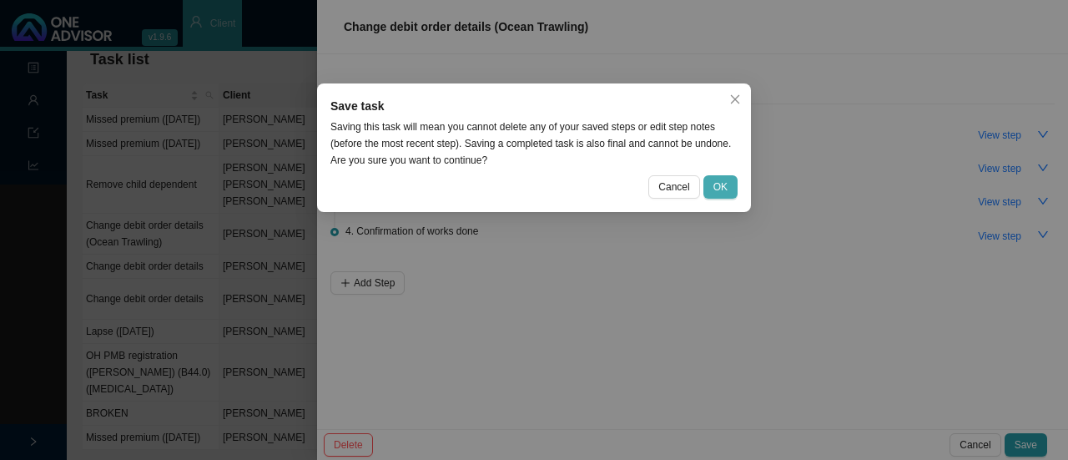
click at [728, 193] on span "OK" at bounding box center [720, 187] width 14 height 17
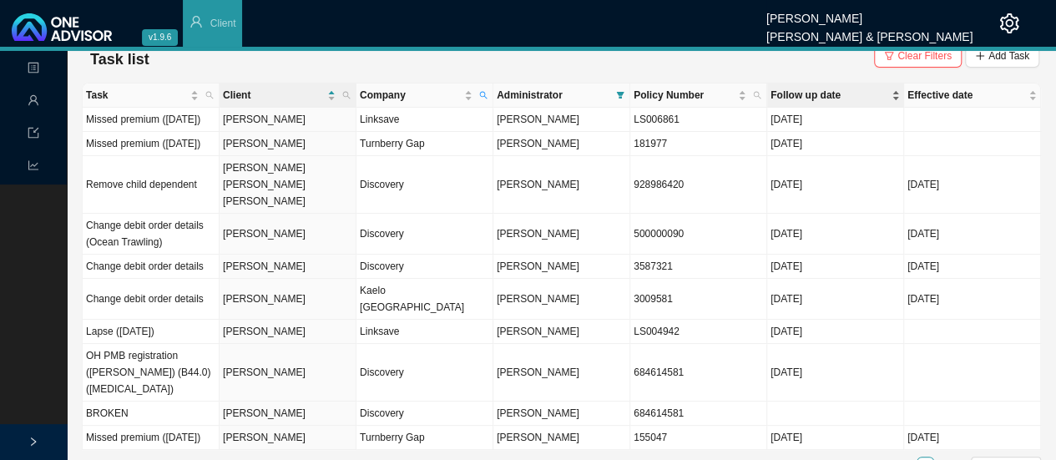
click at [809, 89] on span "Follow up date" at bounding box center [829, 95] width 118 height 17
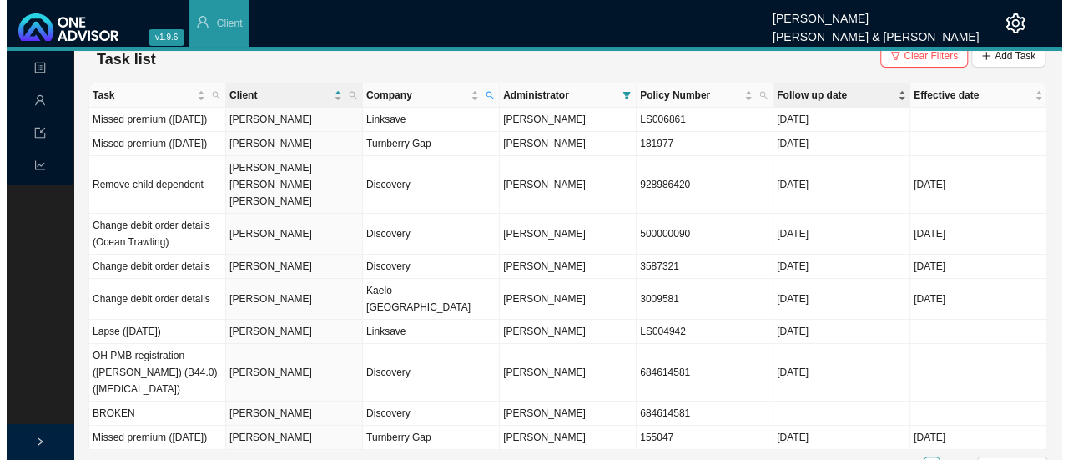
scroll to position [0, 0]
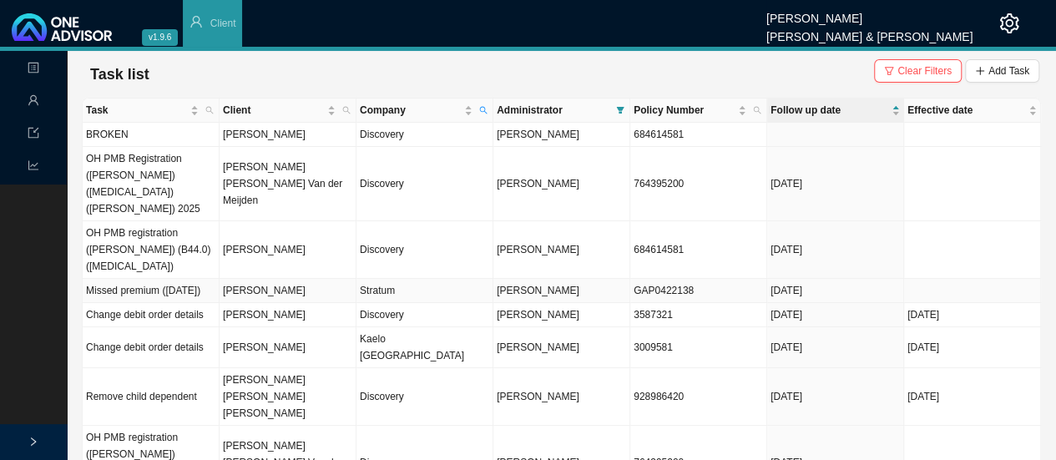
click at [285, 279] on td "[PERSON_NAME]" at bounding box center [287, 291] width 137 height 24
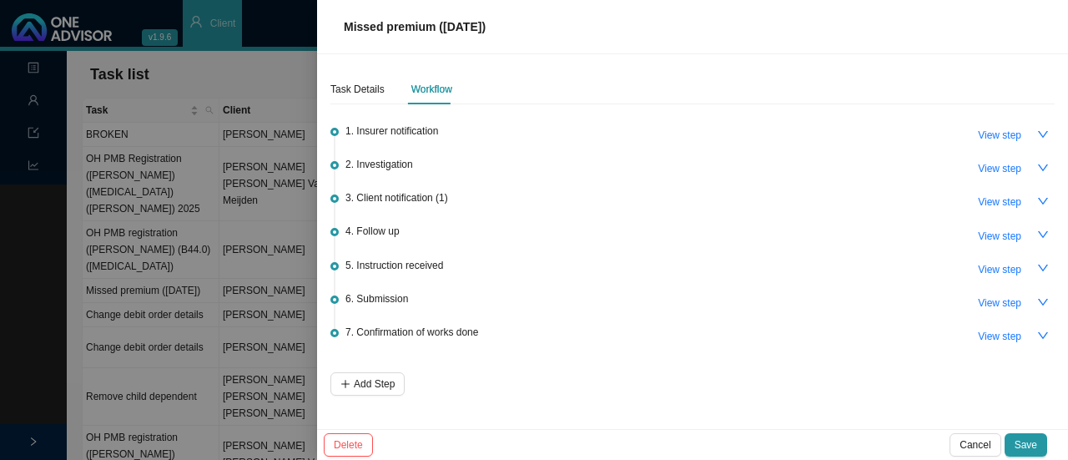
click at [476, 131] on div "1. Insurer notification View step" at bounding box center [699, 134] width 709 height 25
click at [1002, 134] on span "View step" at bounding box center [999, 135] width 43 height 17
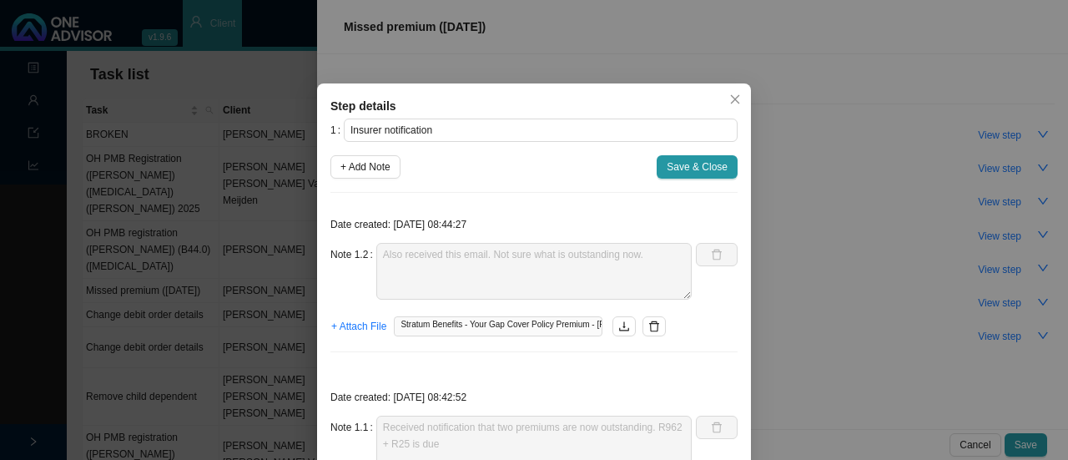
scroll to position [103, 0]
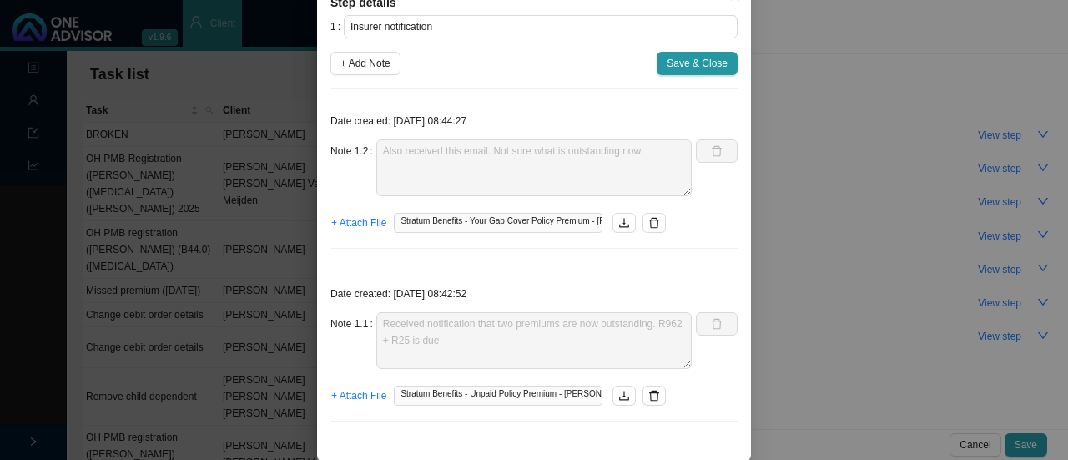
click at [880, 199] on div "Step details 1 Insurer notification + Add Note Save & Close Date created: [DATE…" at bounding box center [534, 230] width 1068 height 460
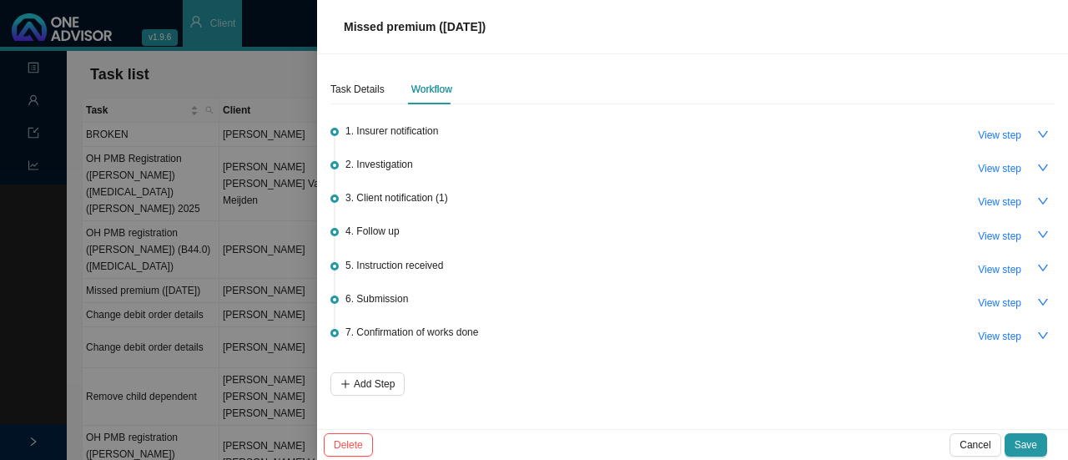
scroll to position [33, 0]
